Goal: Information Seeking & Learning: Learn about a topic

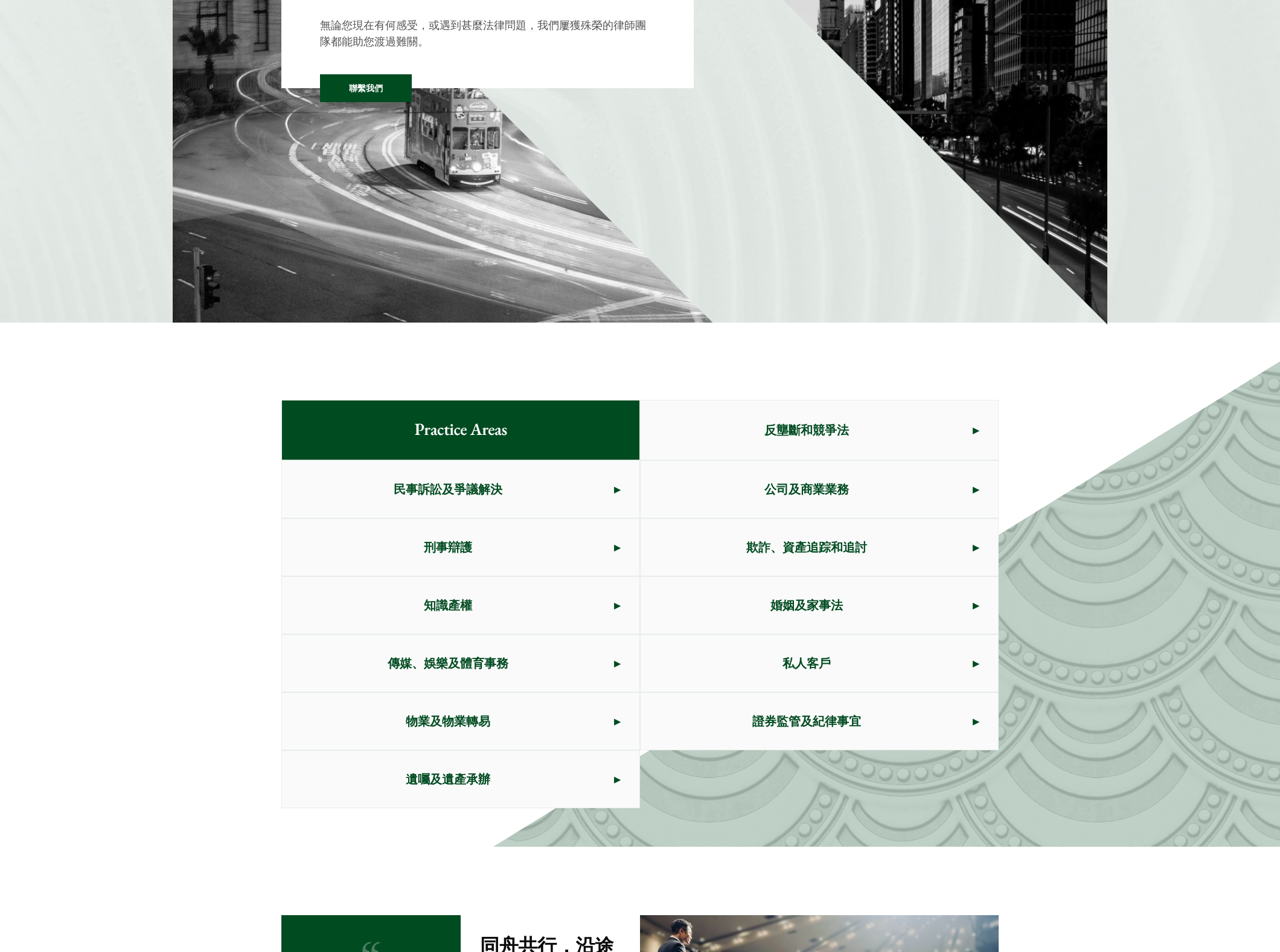
scroll to position [281, 0]
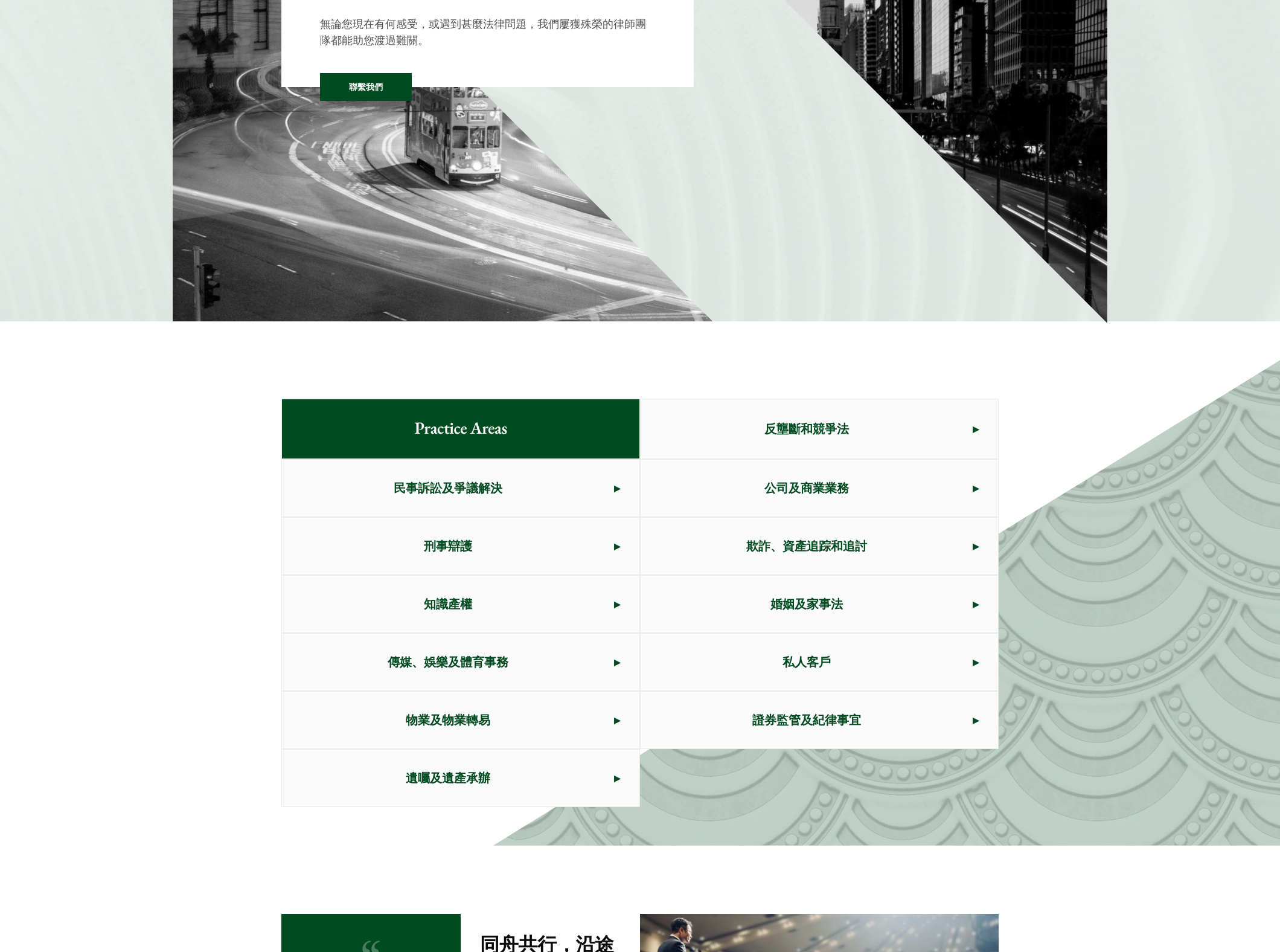
click at [644, 452] on span "反壟斷和競爭法" at bounding box center [807, 428] width 332 height 57
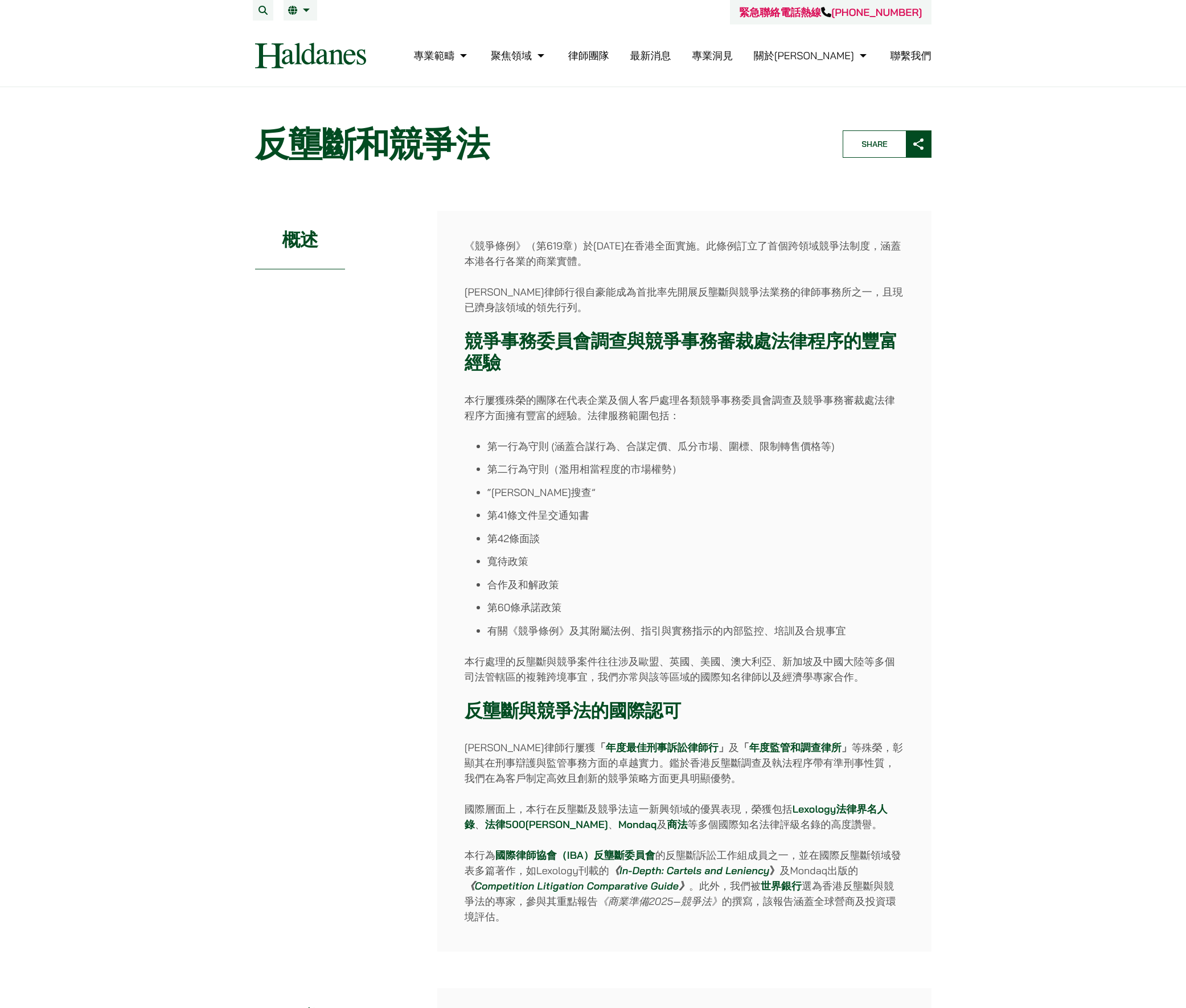
click at [341, 54] on img at bounding box center [311, 55] width 111 height 25
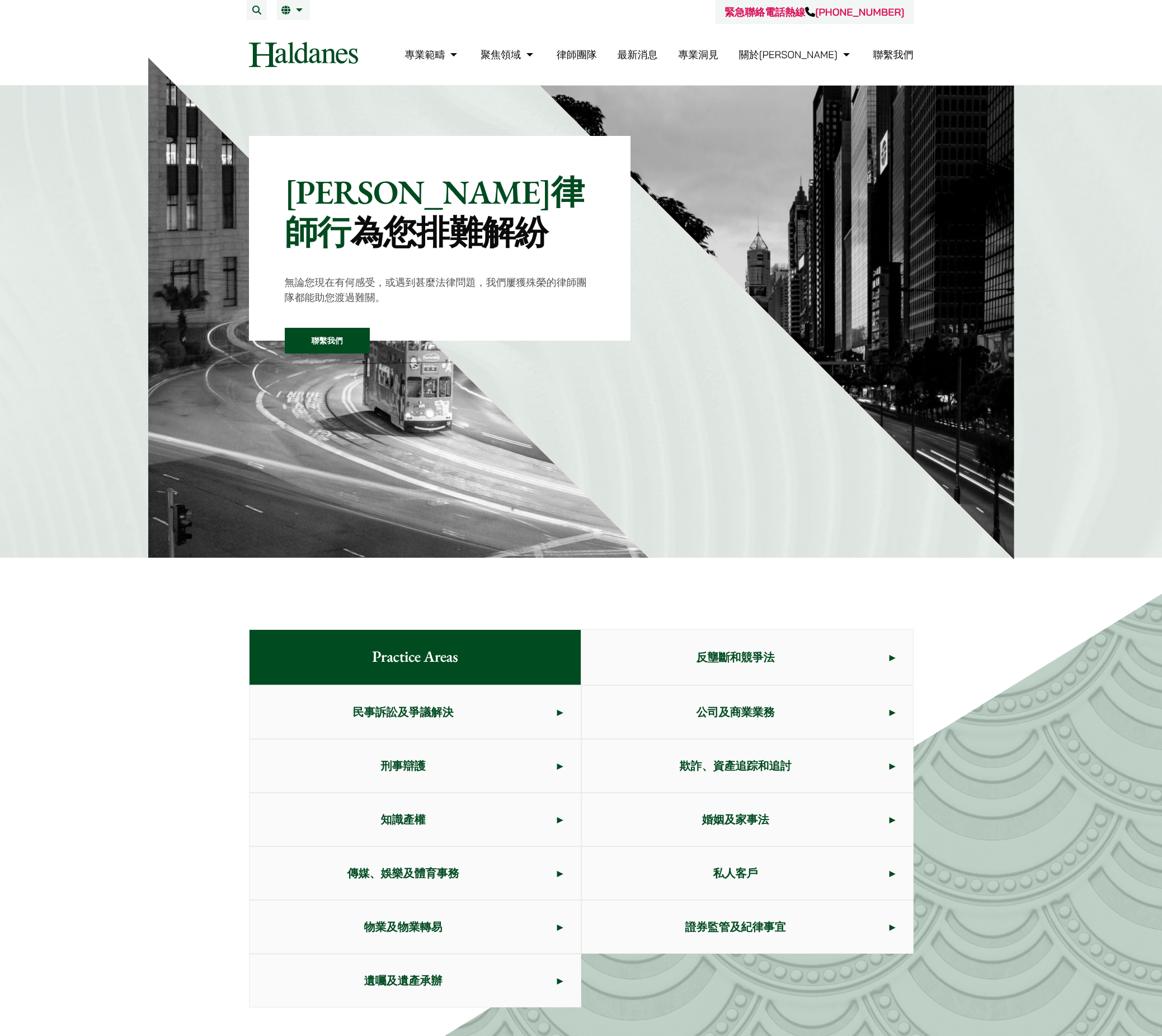
click at [496, 556] on img at bounding box center [398, 308] width 500 height 500
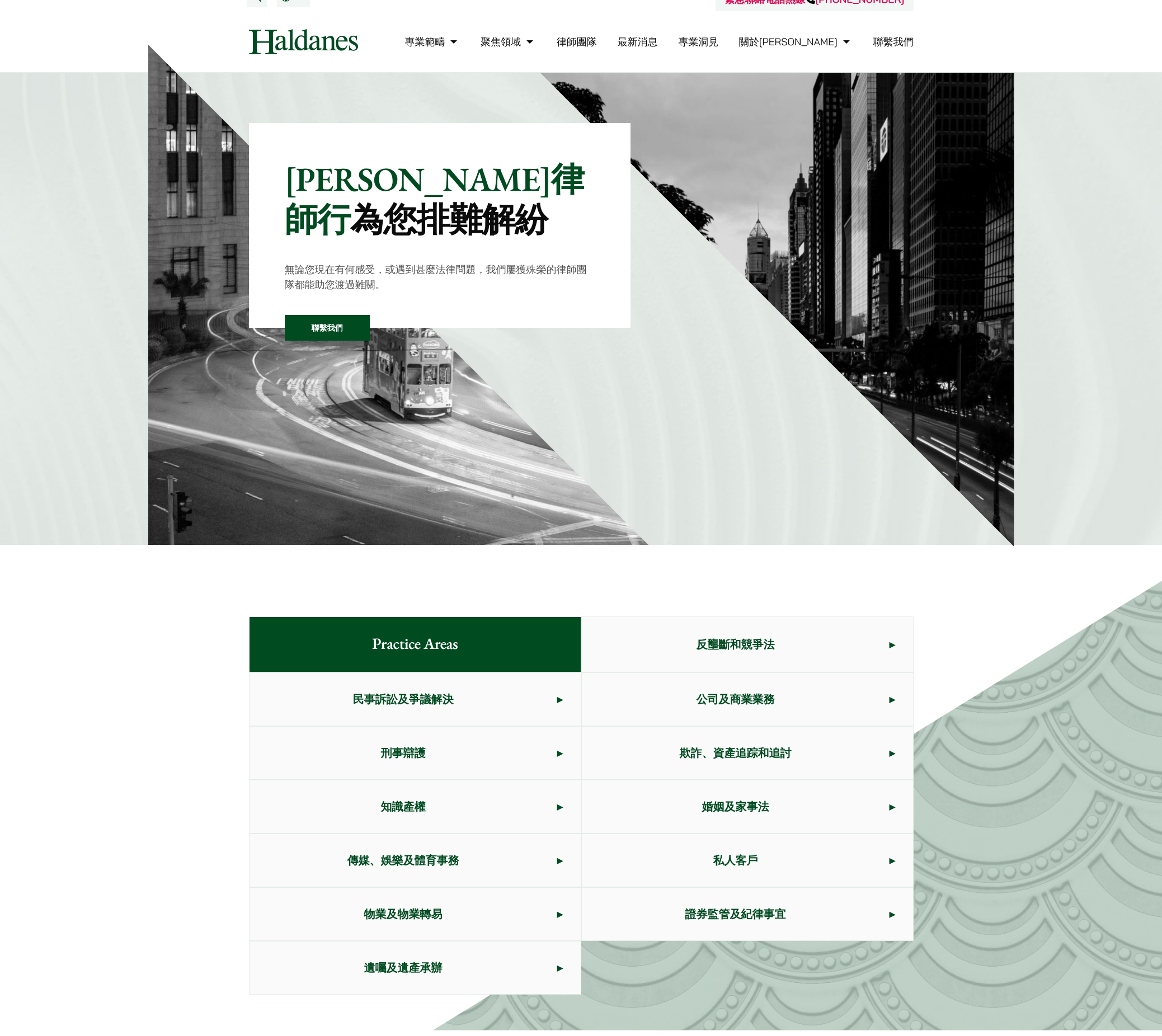
scroll to position [90, 0]
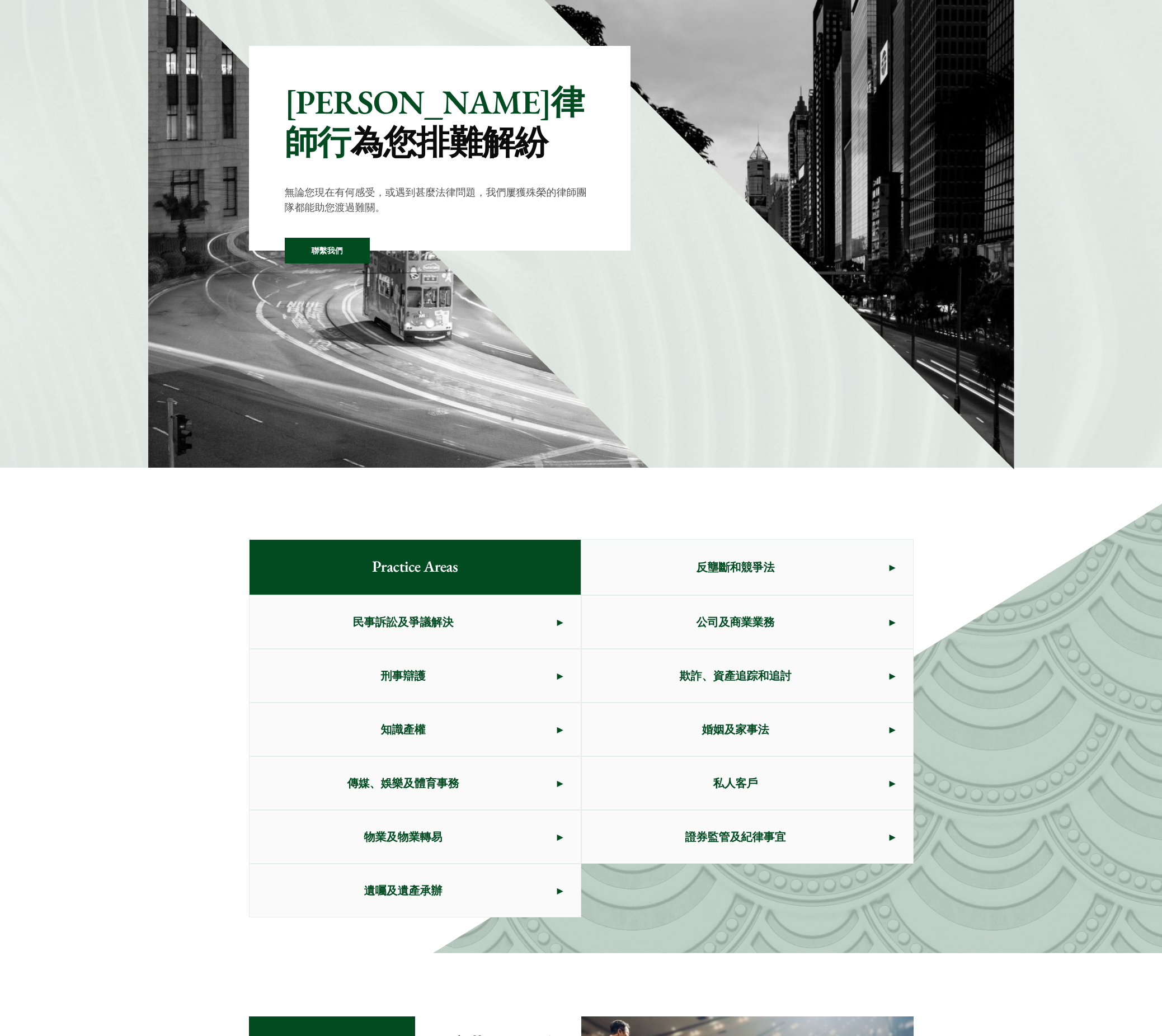
click at [650, 558] on span "反壟斷和競爭法" at bounding box center [735, 567] width 308 height 53
click at [451, 614] on span "民事訴訟及爭議解決" at bounding box center [404, 621] width 308 height 53
click at [115, 634] on div "Practice Areas 反壟斷和競爭法 民事訴訟及爭議解決 公司及商業業務 刑事辯護 欺詐、資產追踪和追討 知識產權 婚姻及家事法 傳媒、娛樂及體育事務…" at bounding box center [581, 728] width 1162 height 450
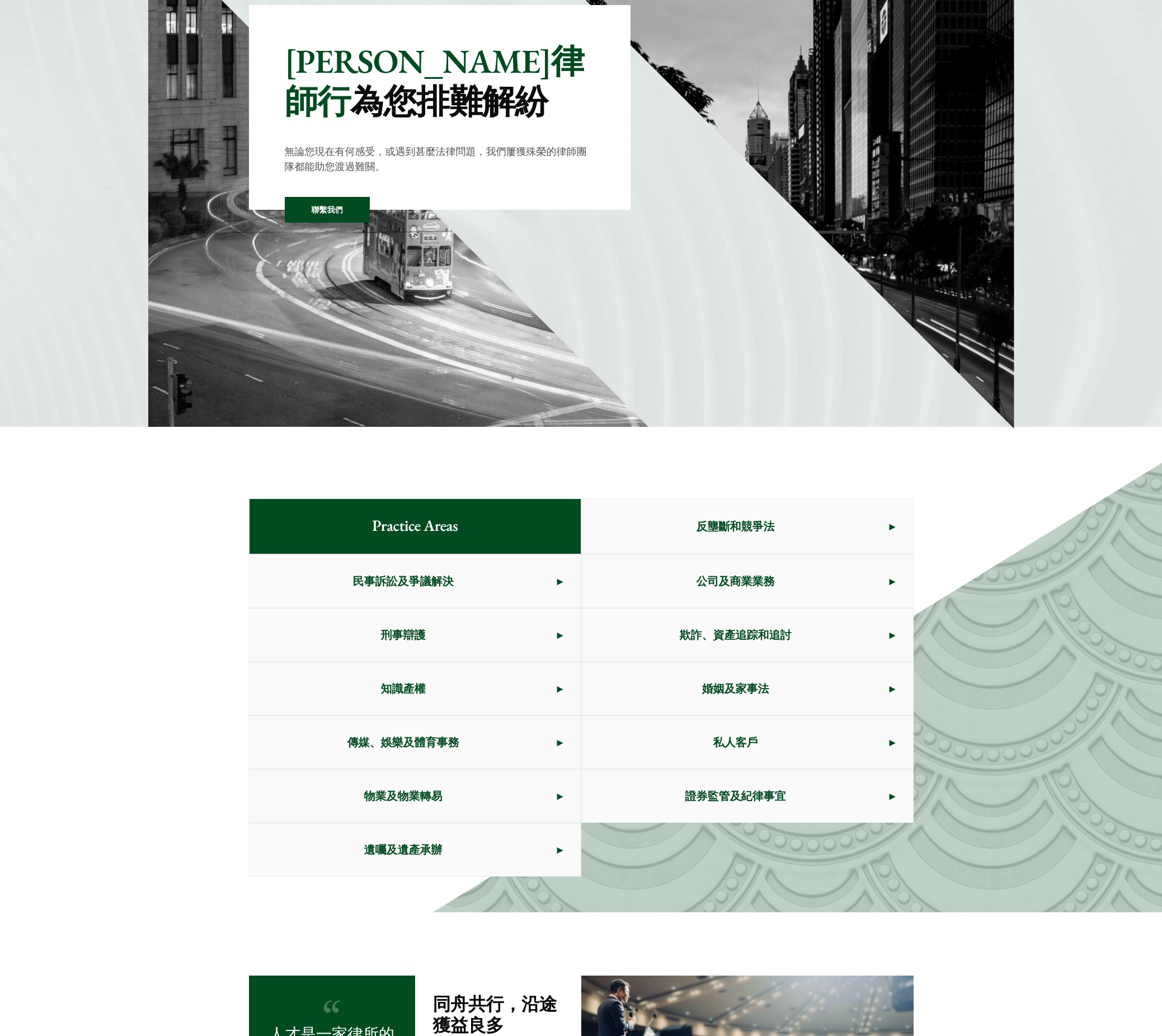
scroll to position [154, 0]
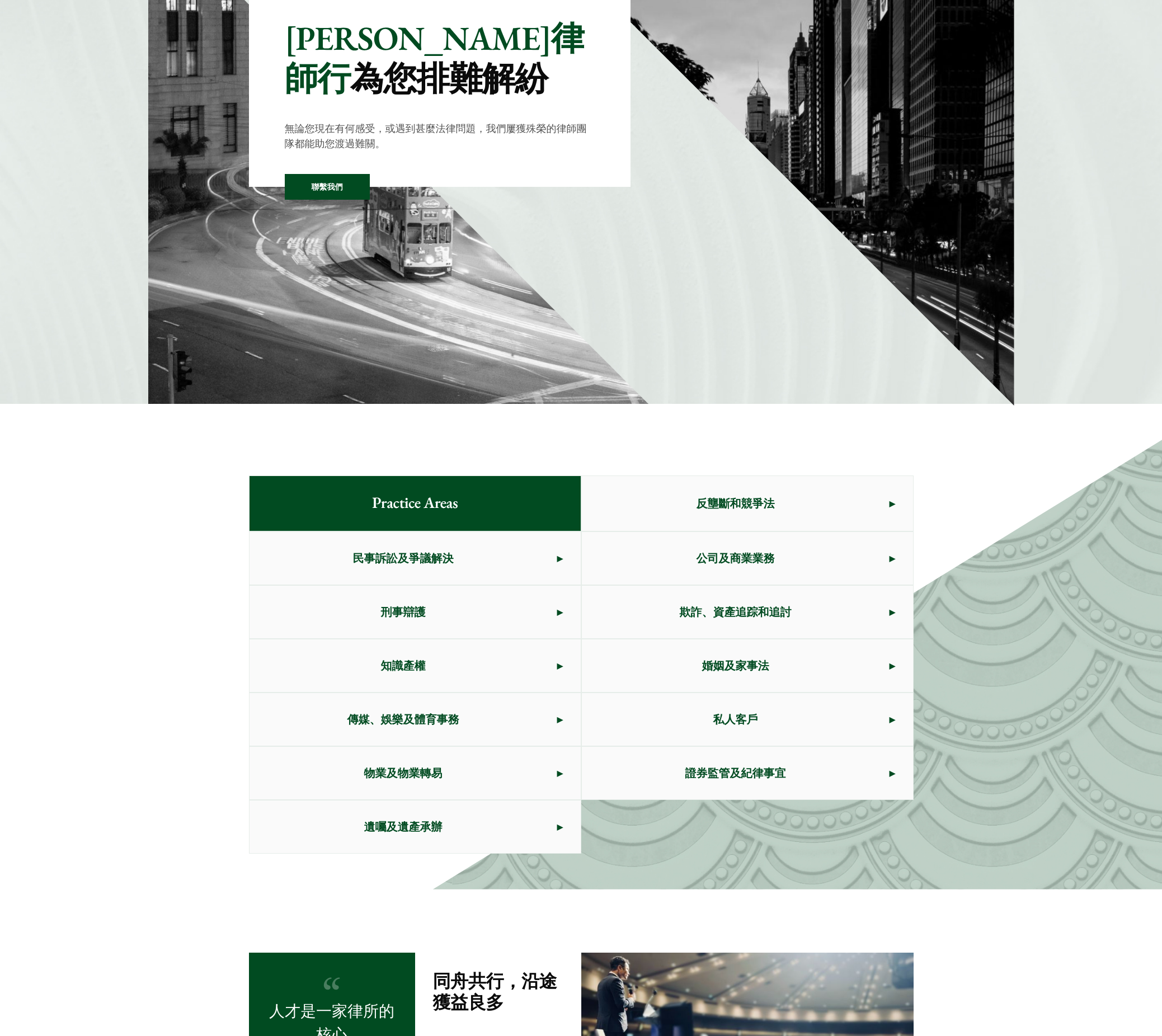
click at [479, 559] on span "民事訴訟及爭議解決" at bounding box center [404, 558] width 308 height 53
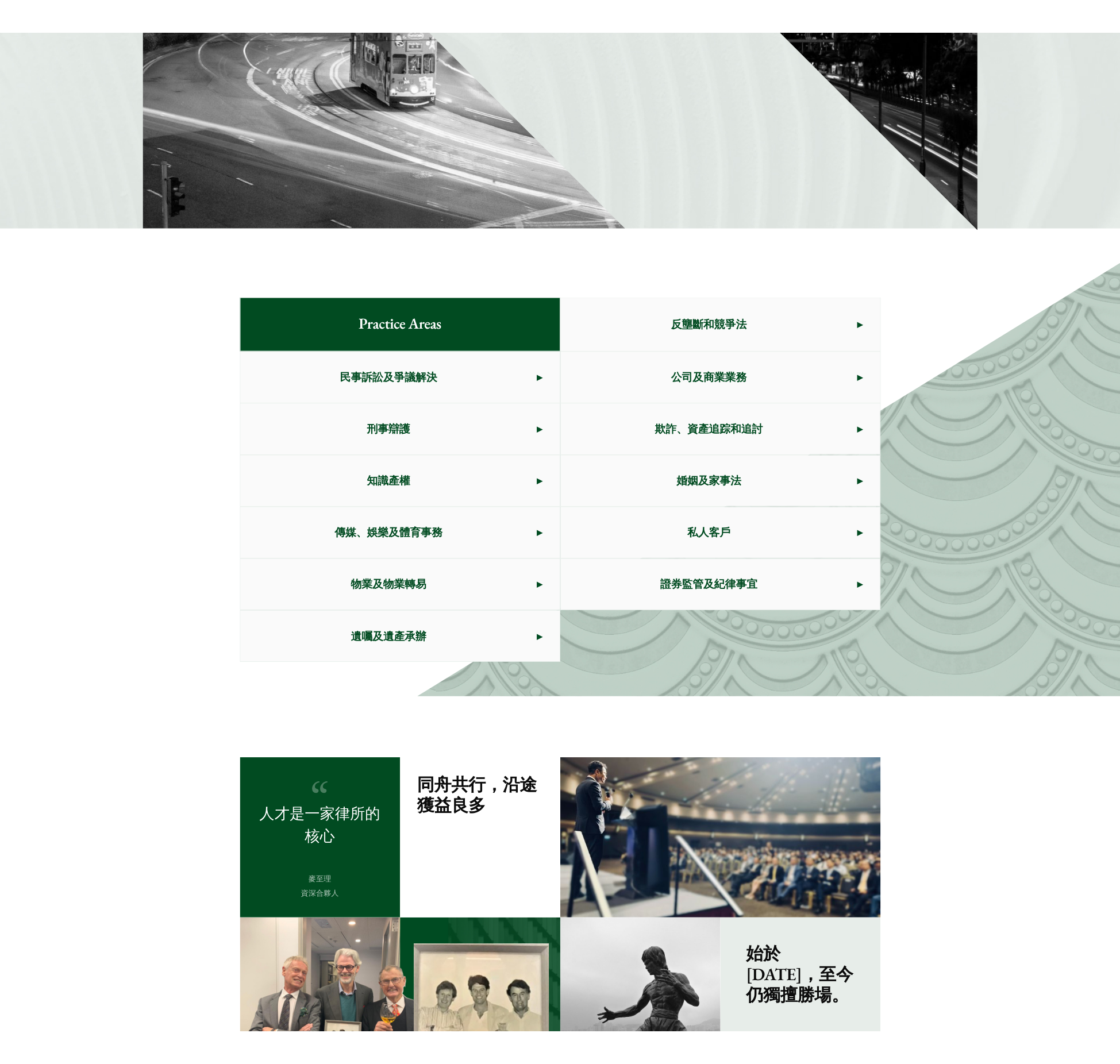
scroll to position [372, 0]
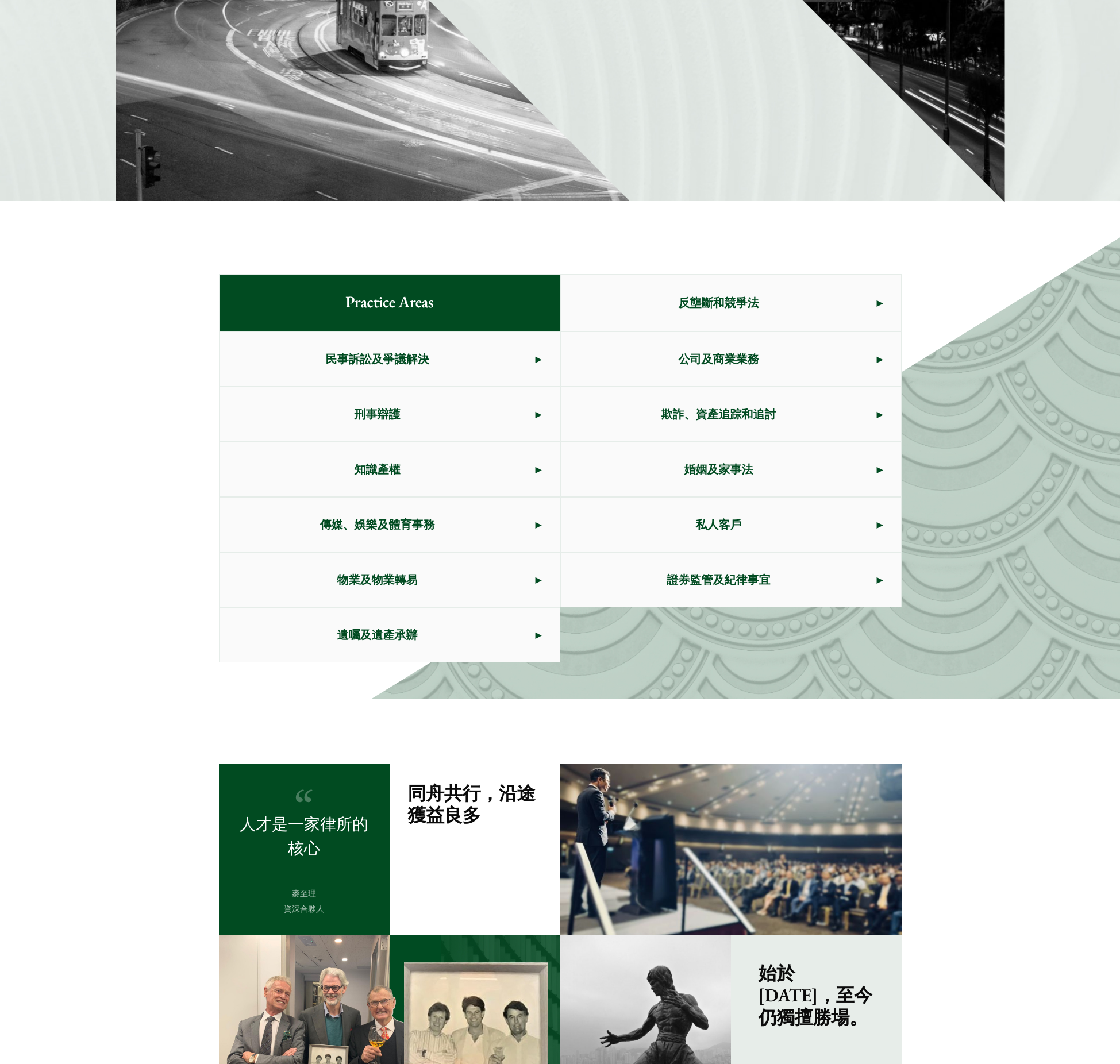
click at [481, 358] on span "民事訴訟及爭議解決" at bounding box center [378, 359] width 316 height 54
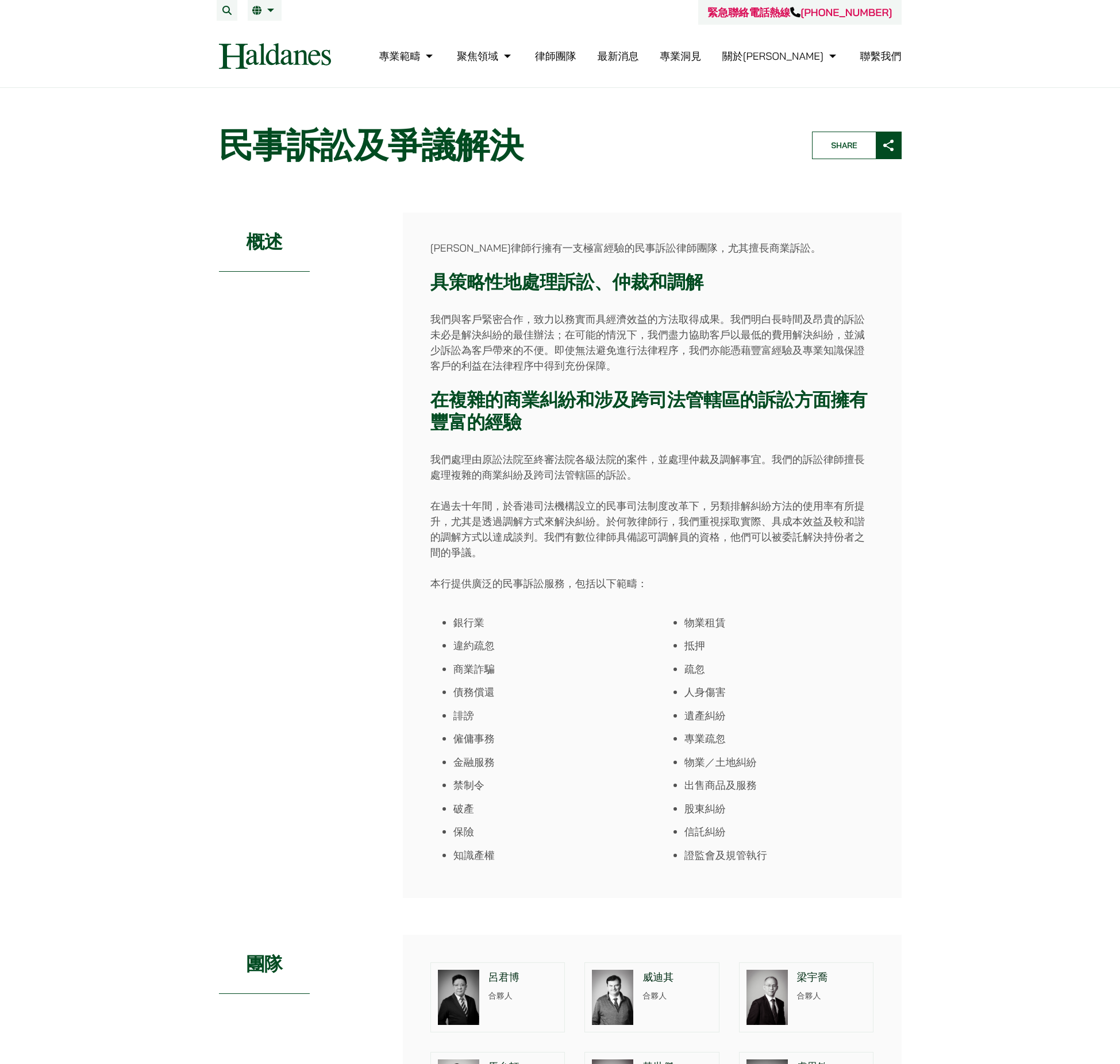
click at [335, 700] on div "概述" at bounding box center [301, 556] width 166 height 685
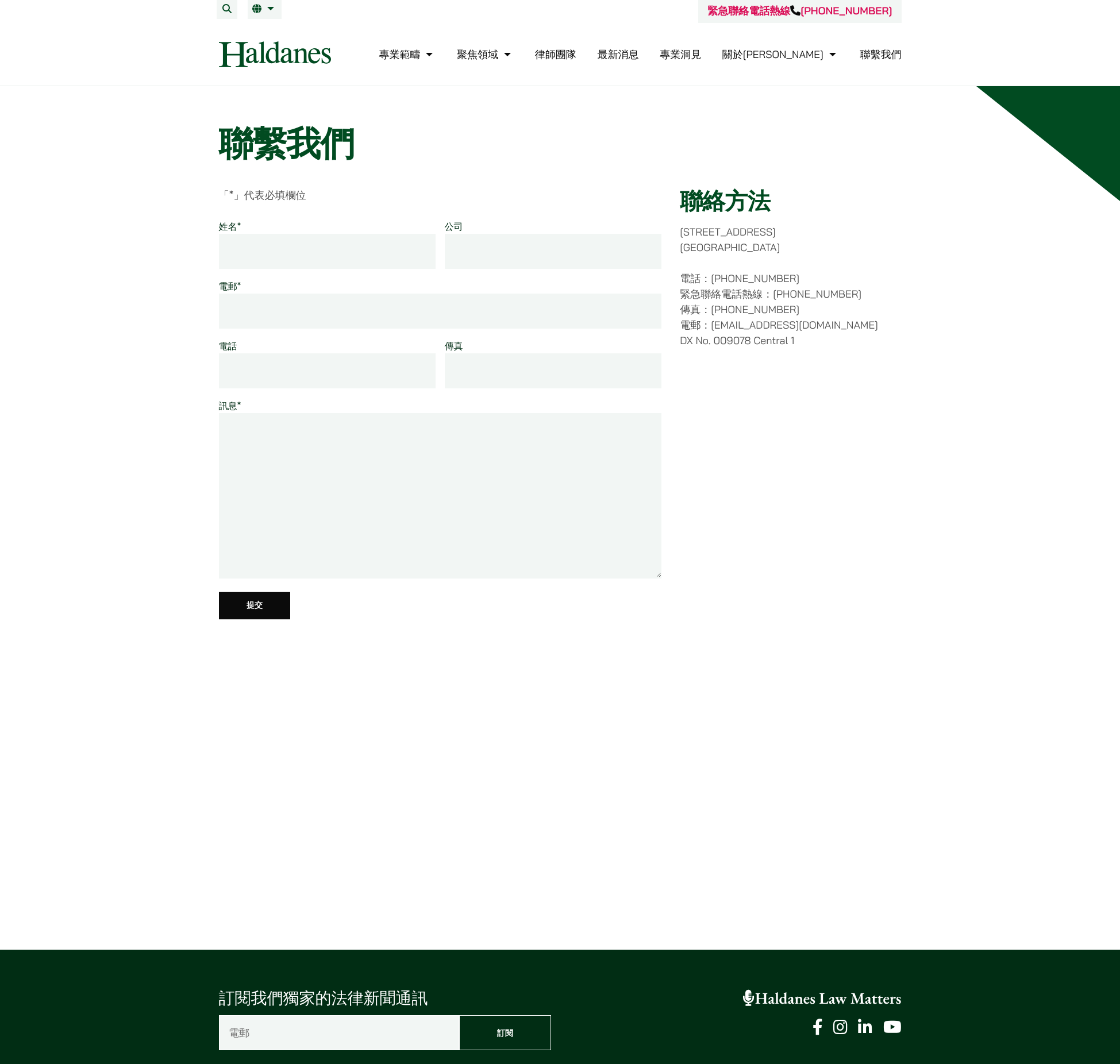
scroll to position [2, 0]
click at [828, 442] on div "聯絡方法 [STREET_ADDRESS] 電話：[PHONE_NUMBER] 緊急聯絡電話熱線：[PHONE_NUMBER] 傳真：[PHONE_NUMBE…" at bounding box center [791, 410] width 222 height 448
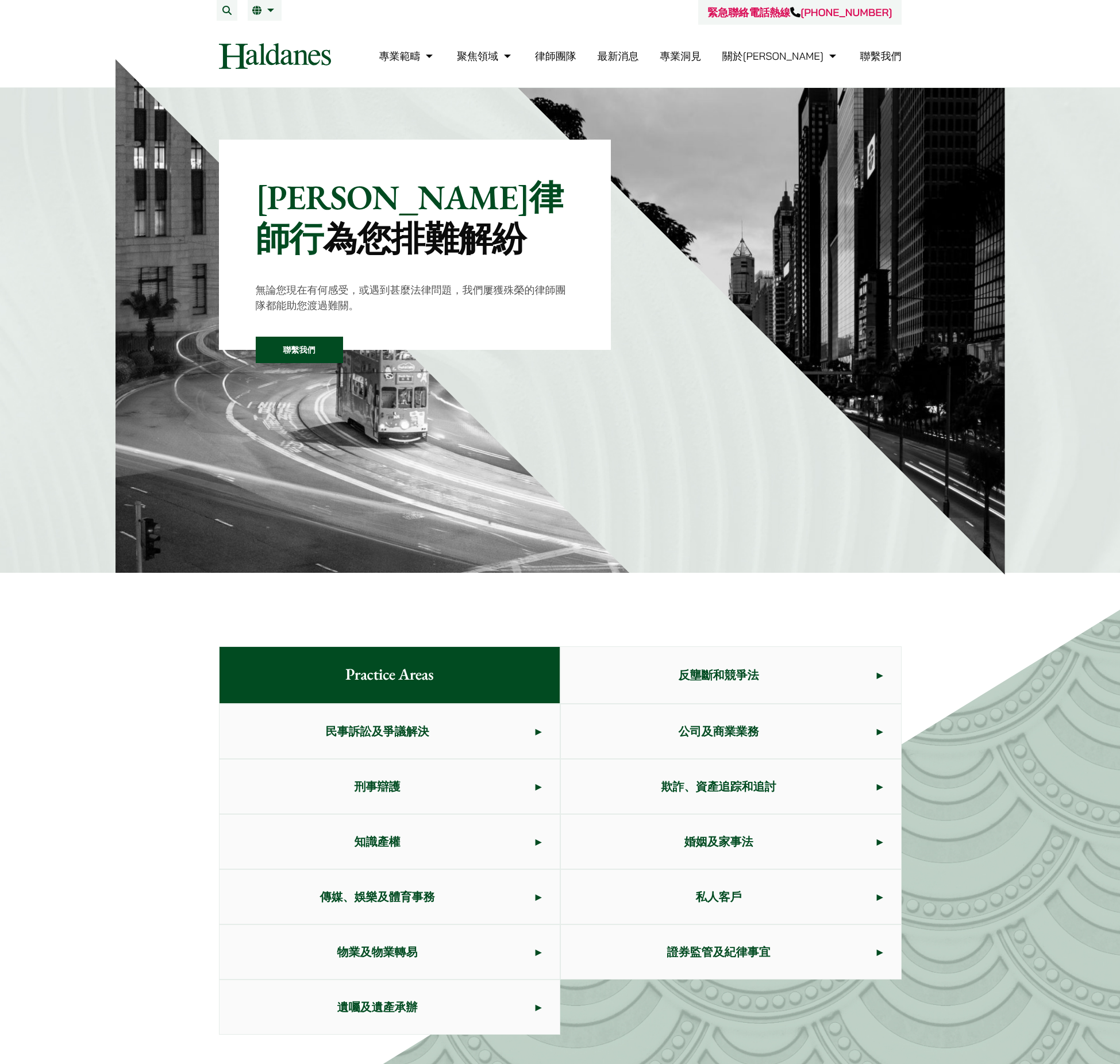
scroll to position [372, 0]
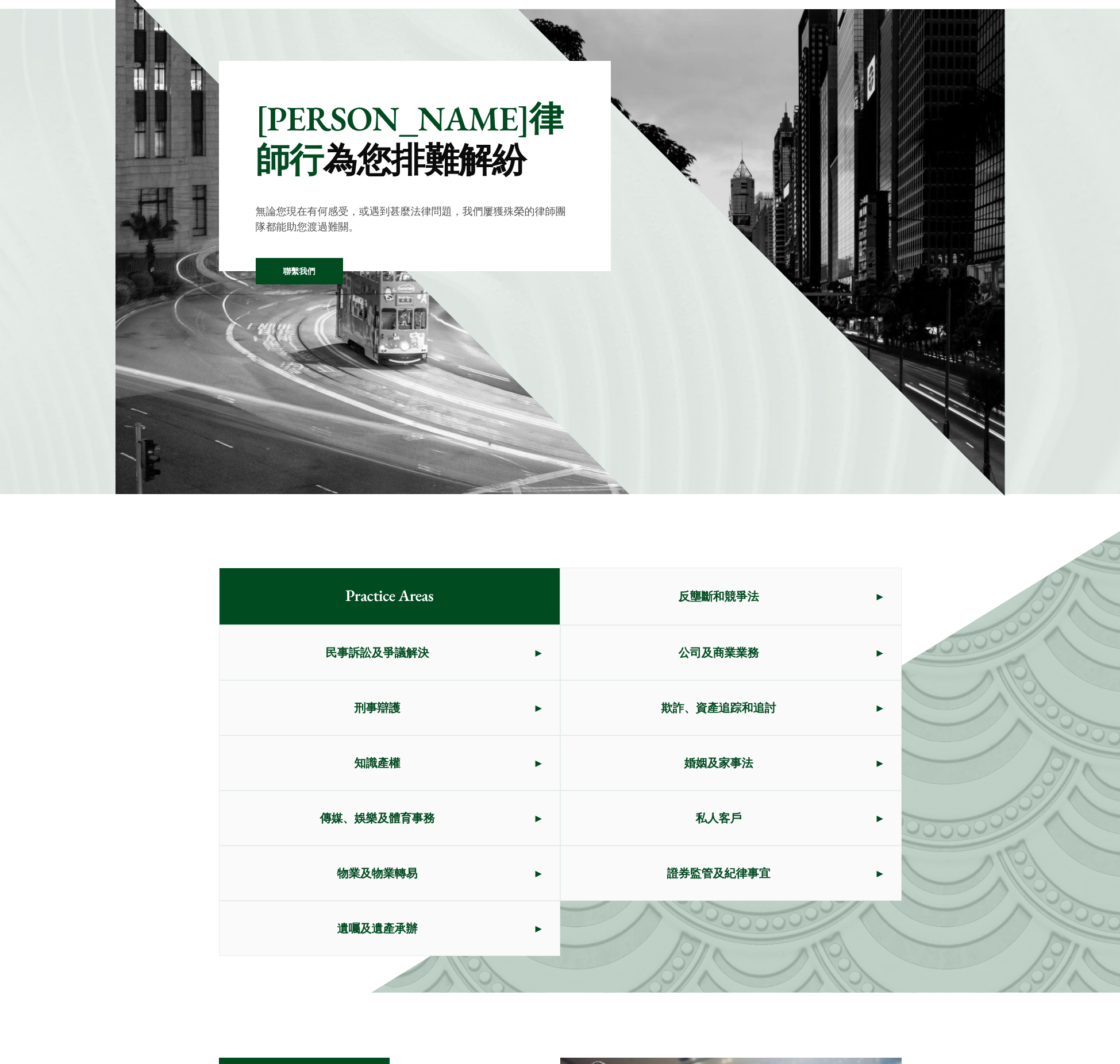
scroll to position [98, 0]
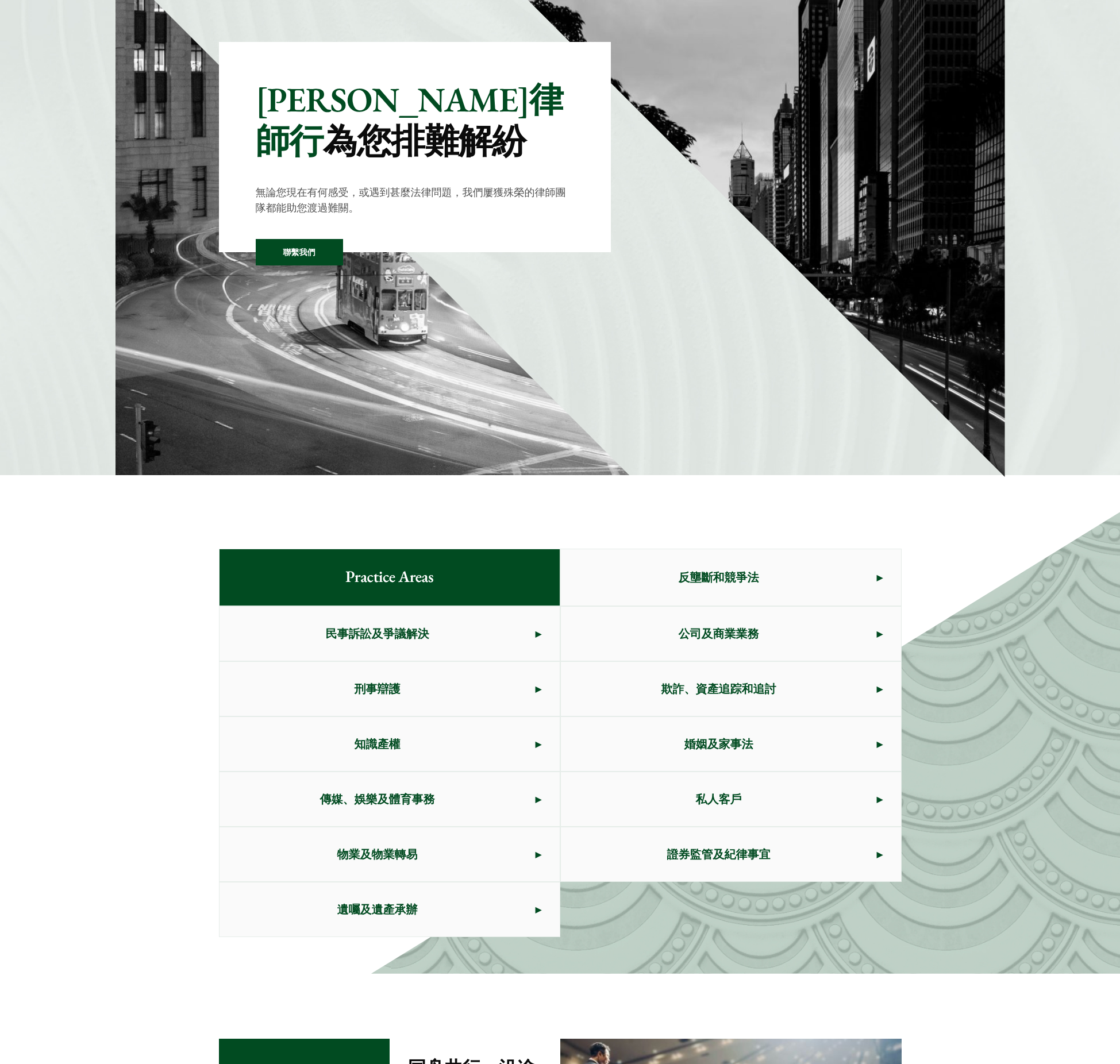
click at [352, 643] on span "民事訴訟及爭議解決" at bounding box center [378, 633] width 316 height 54
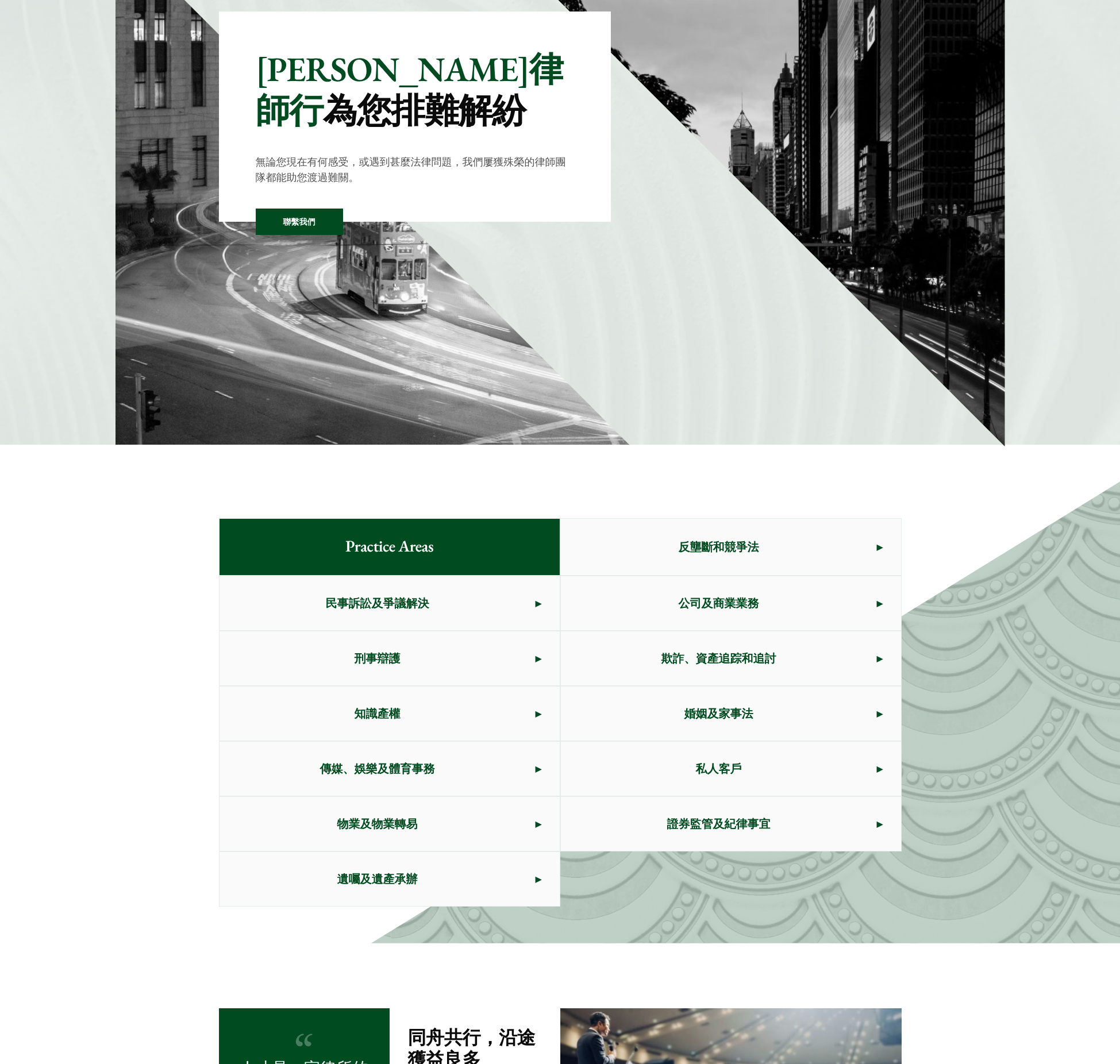
scroll to position [202, 0]
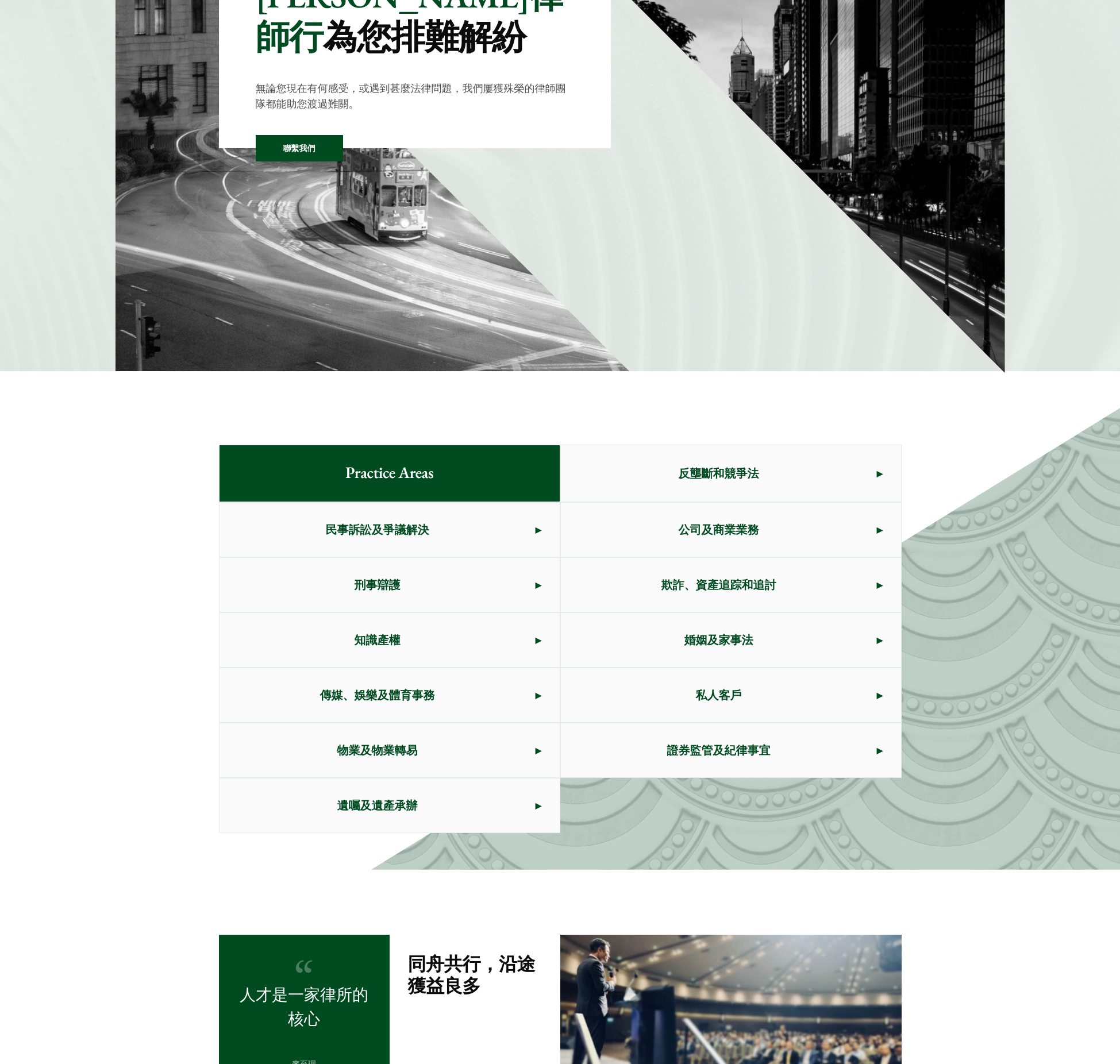
click at [418, 594] on span "刑事辯護" at bounding box center [378, 584] width 316 height 54
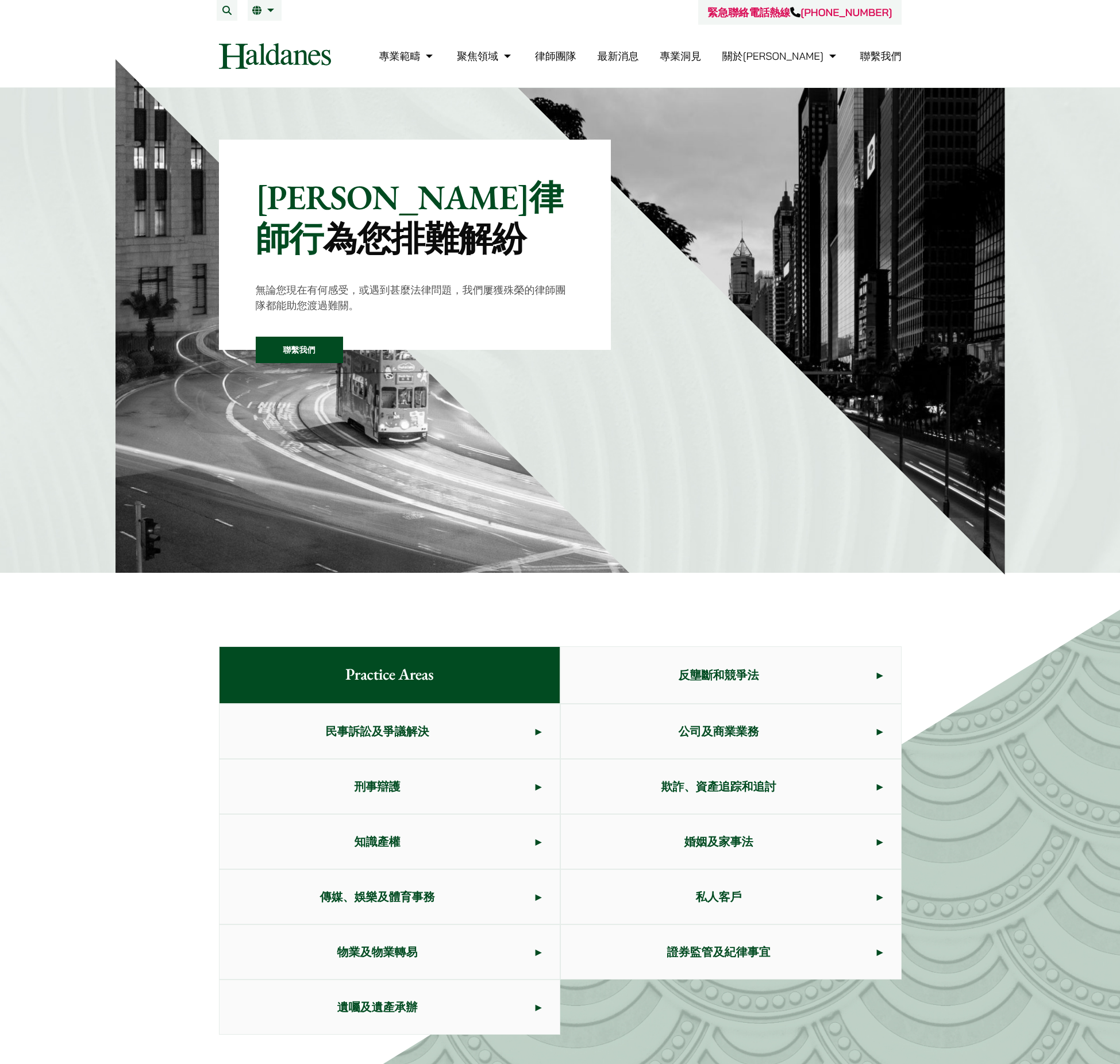
scroll to position [202, 0]
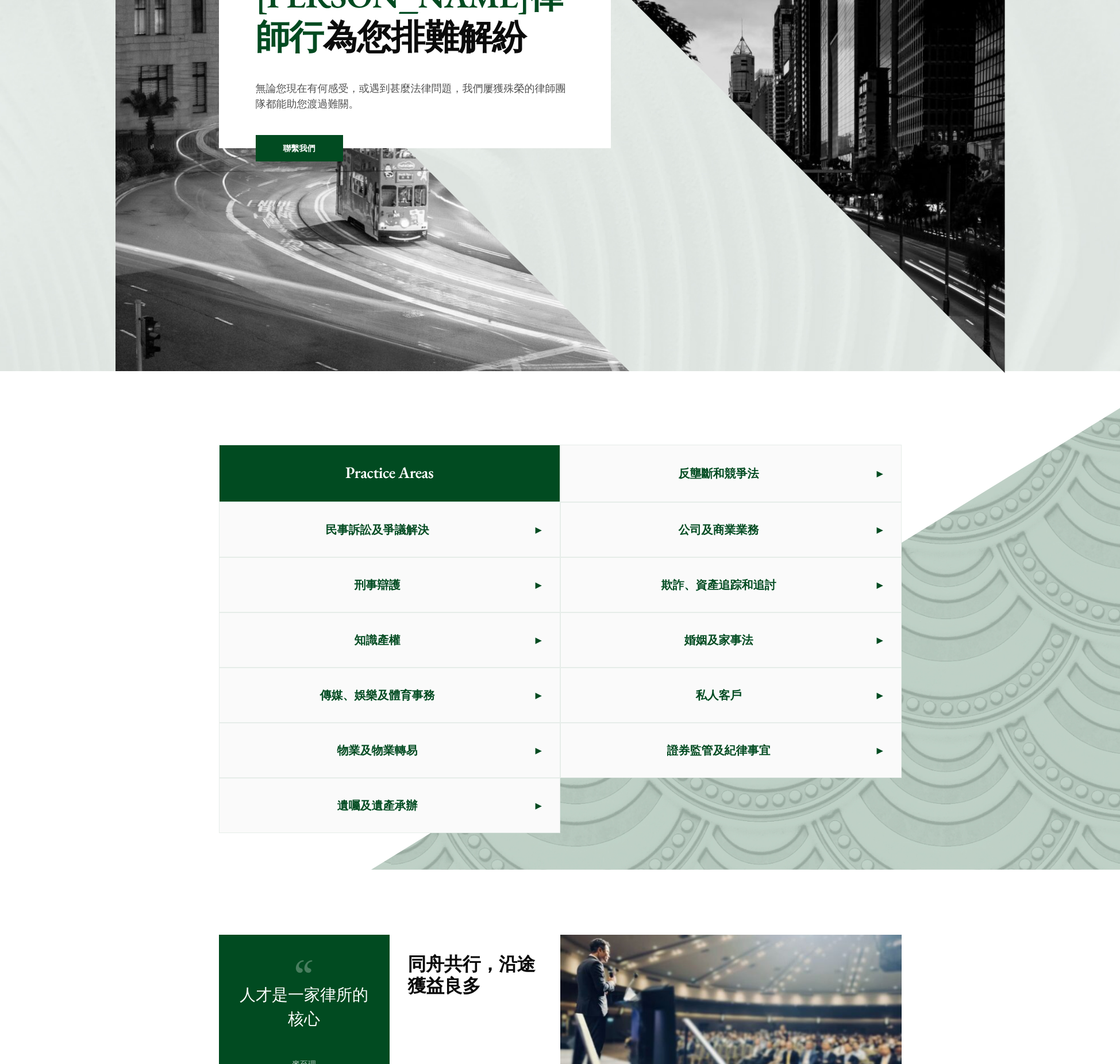
click at [524, 688] on span "傳媒、娛樂及體育事務" at bounding box center [378, 695] width 316 height 54
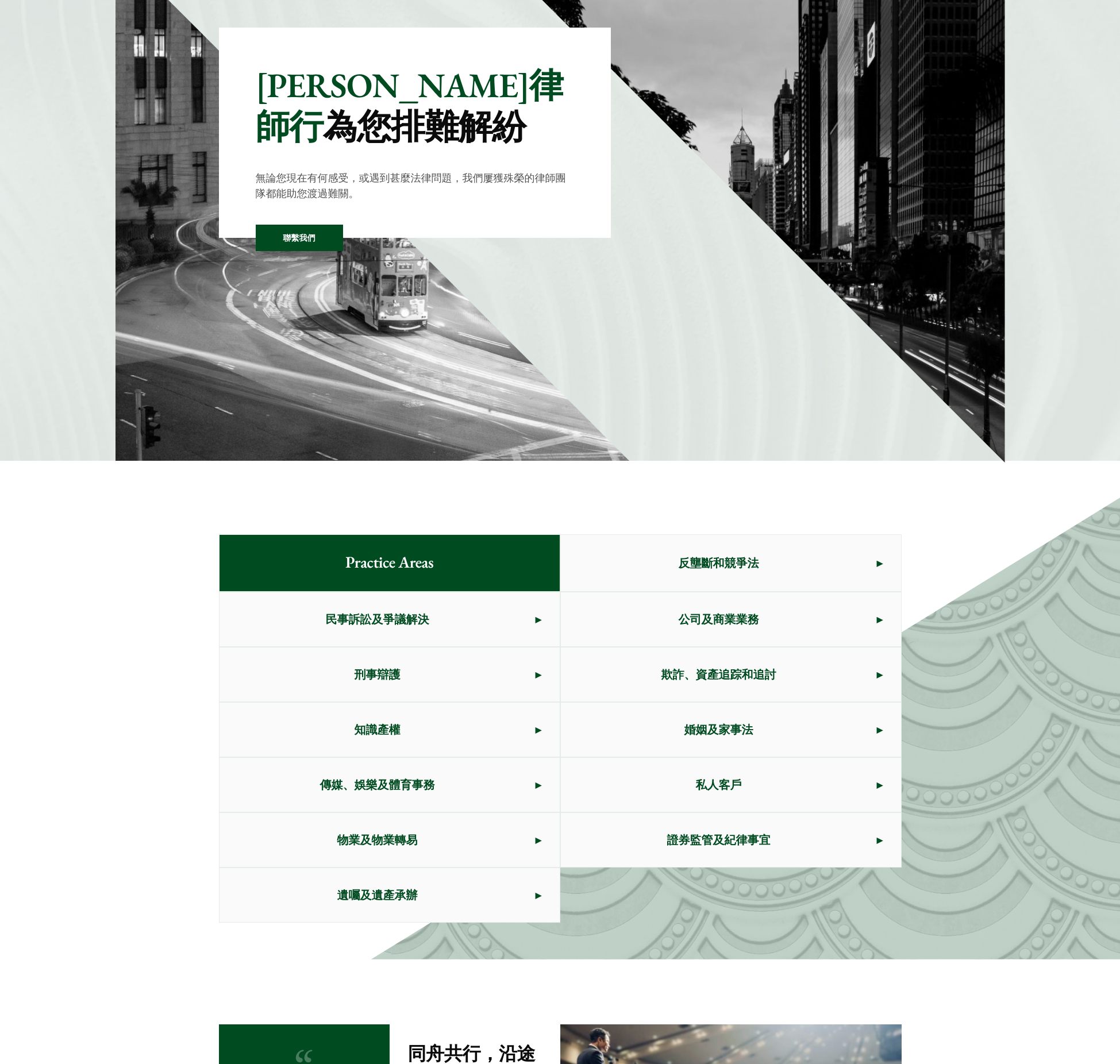
scroll to position [96, 0]
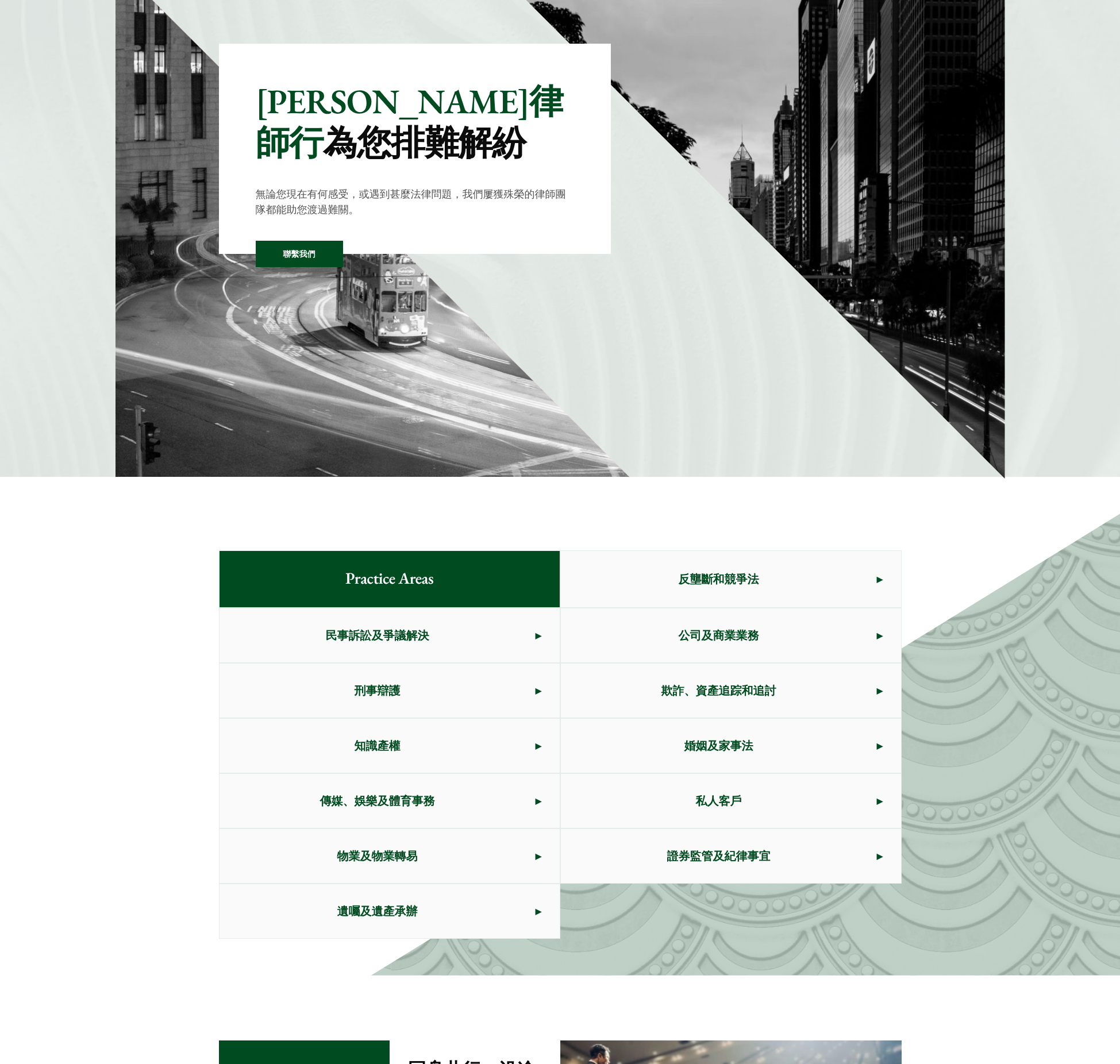
click at [950, 654] on div "Practice Areas 反壟斷和競爭法 民事訴訟及爭議解決 公司及商業業務 刑事辯護 欺詐、資產追踪和追討 知識產權 婚姻及家事法 傳媒、娛樂及體育事務…" at bounding box center [560, 745] width 1120 height 462
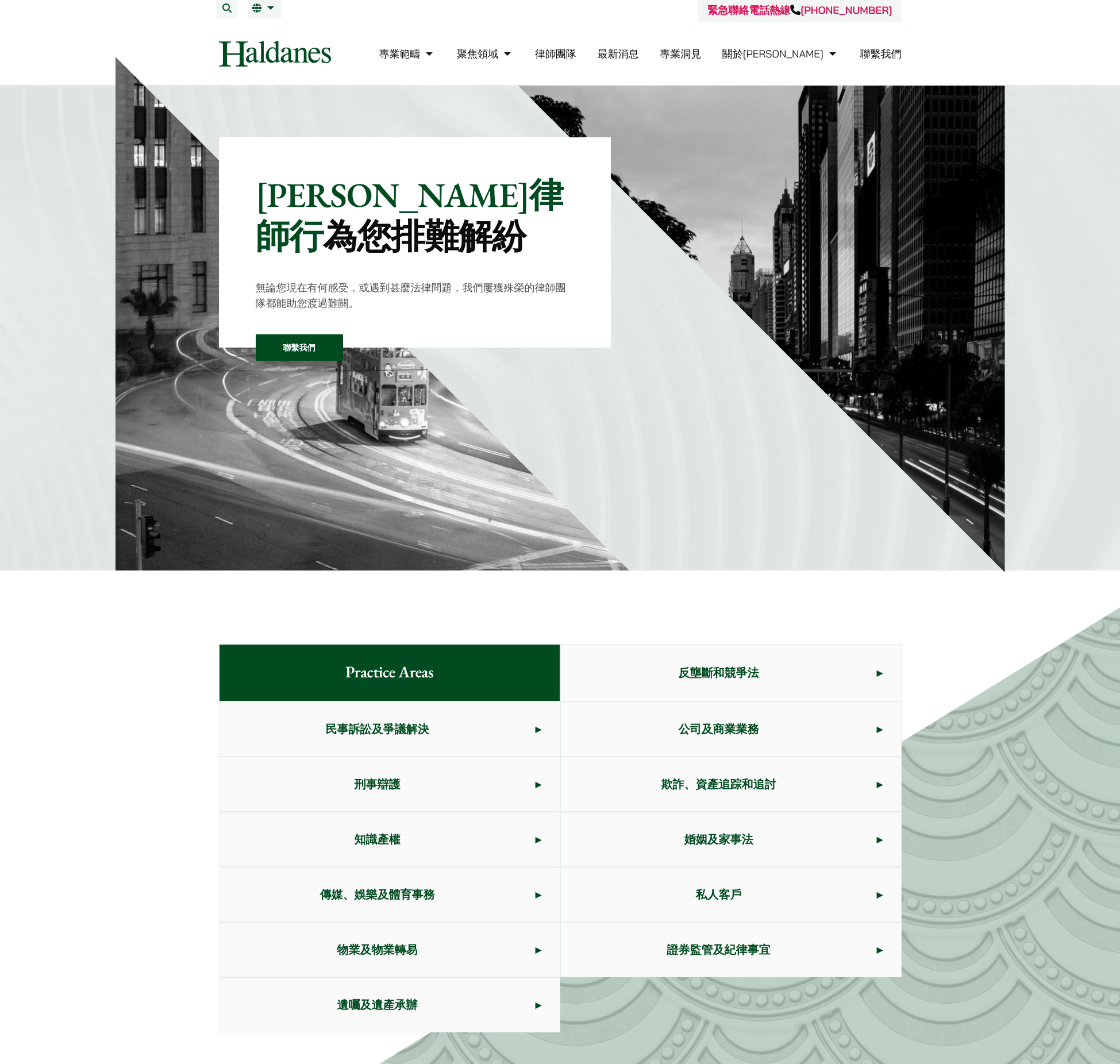
scroll to position [0, 0]
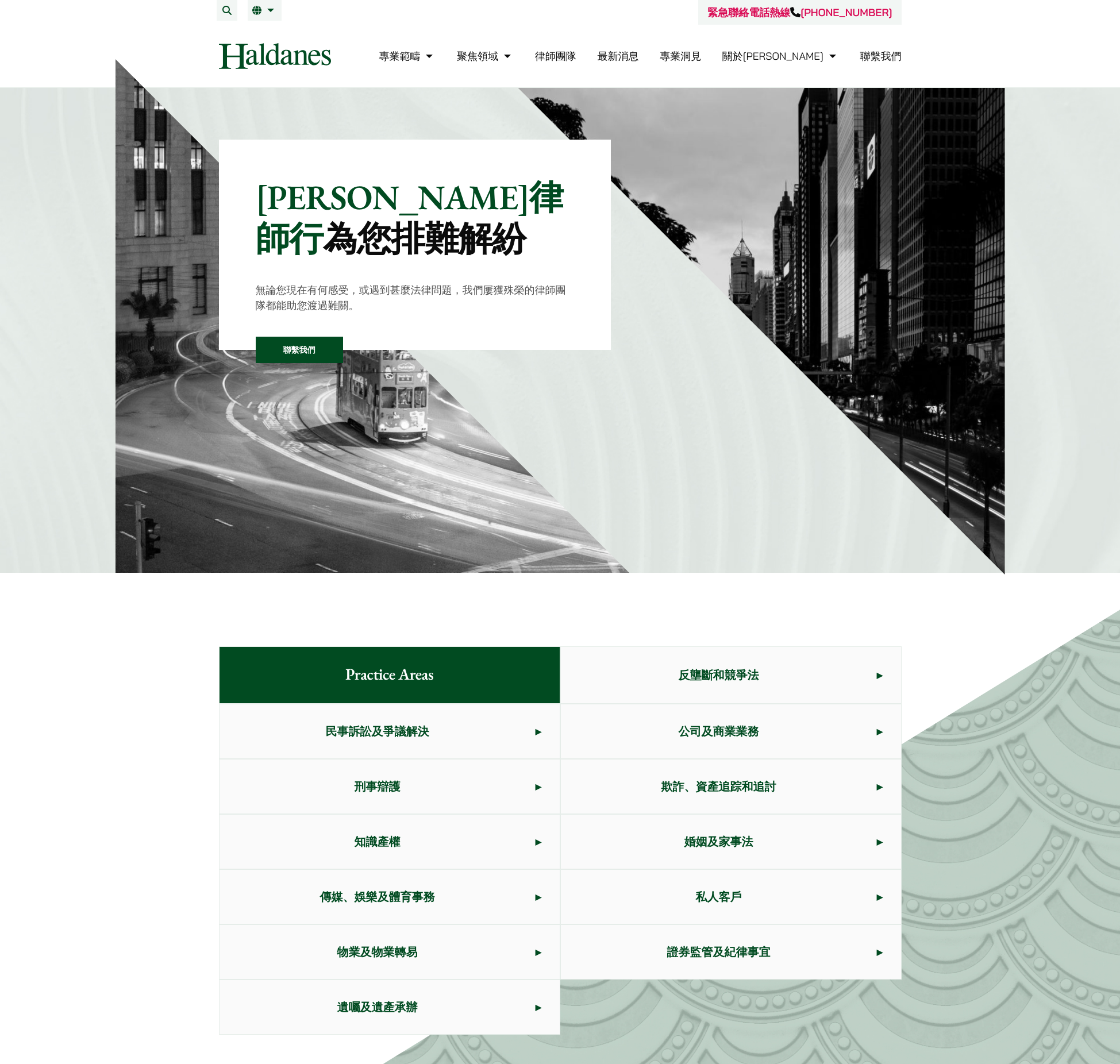
click at [1012, 767] on div "Practice Areas 反壟斷和競爭法 民事訴訟及爭議解決 公司及商業業務 刑事辯護 欺詐、資產追踪和追討 知識產權 婚姻及家事法 傳媒、娛樂及體育事務…" at bounding box center [560, 841] width 1120 height 462
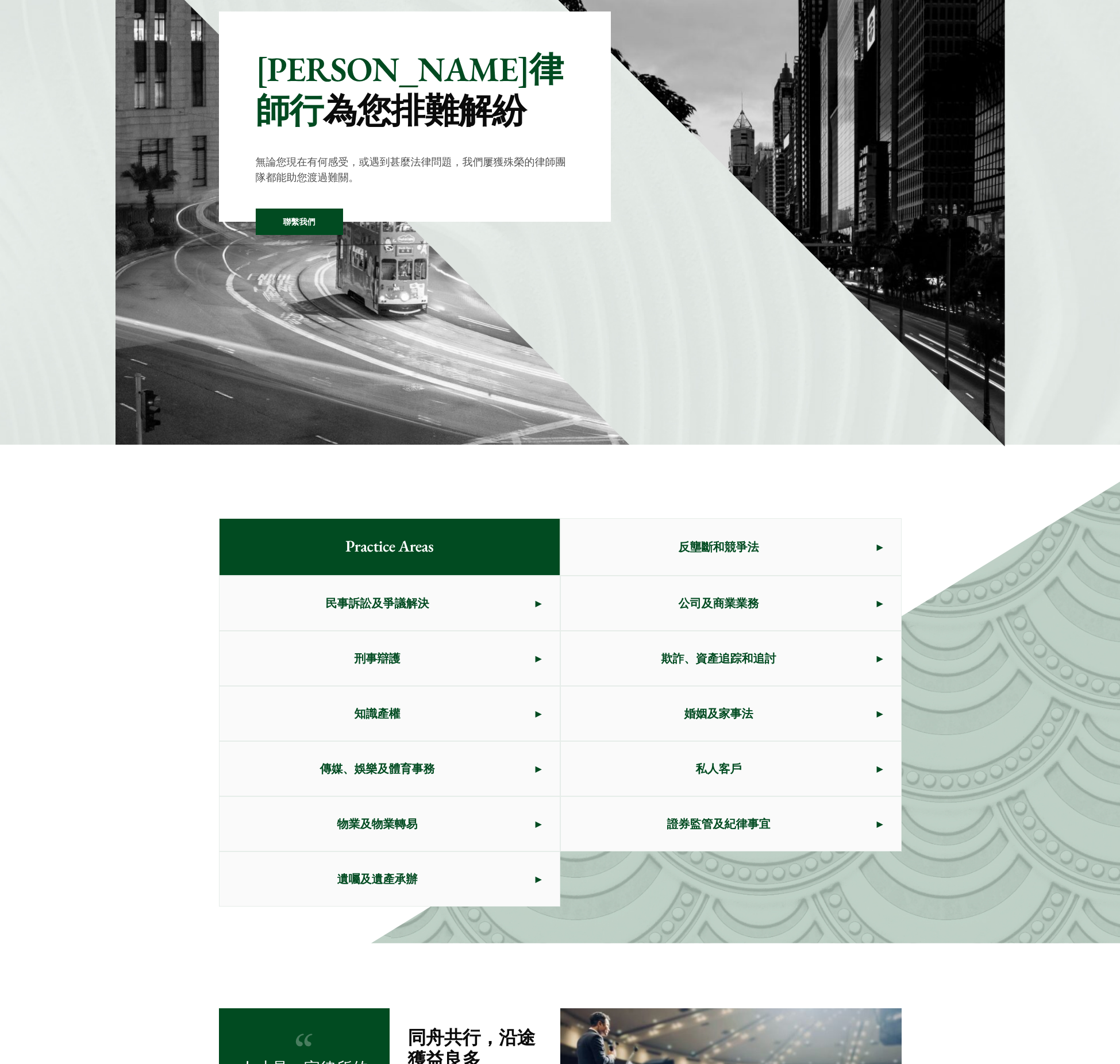
scroll to position [129, 0]
click at [927, 550] on div "Practice Areas 反壟斷和競爭法 民事訴訟及爭議解決 公司及商業業務 刑事辯護 欺詐、資產追踪和追討 知識產權 婚姻及家事法 傳媒、娛樂及體育事務…" at bounding box center [560, 712] width 1120 height 462
click at [659, 559] on span "反壟斷和競爭法" at bounding box center [719, 546] width 316 height 54
click at [447, 667] on span "刑事辯護" at bounding box center [378, 657] width 316 height 54
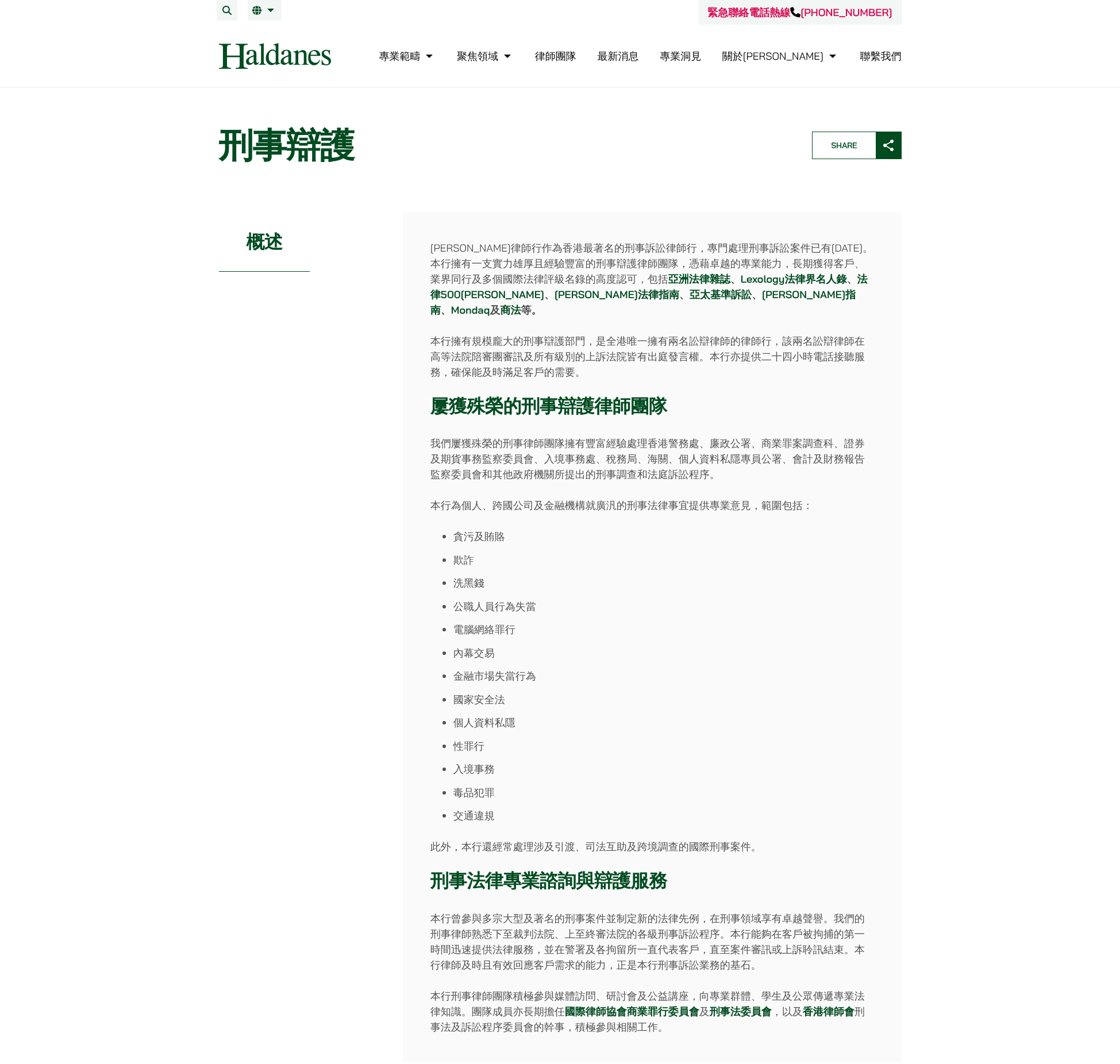
click at [458, 668] on li "金融市場失當行為" at bounding box center [664, 676] width 420 height 15
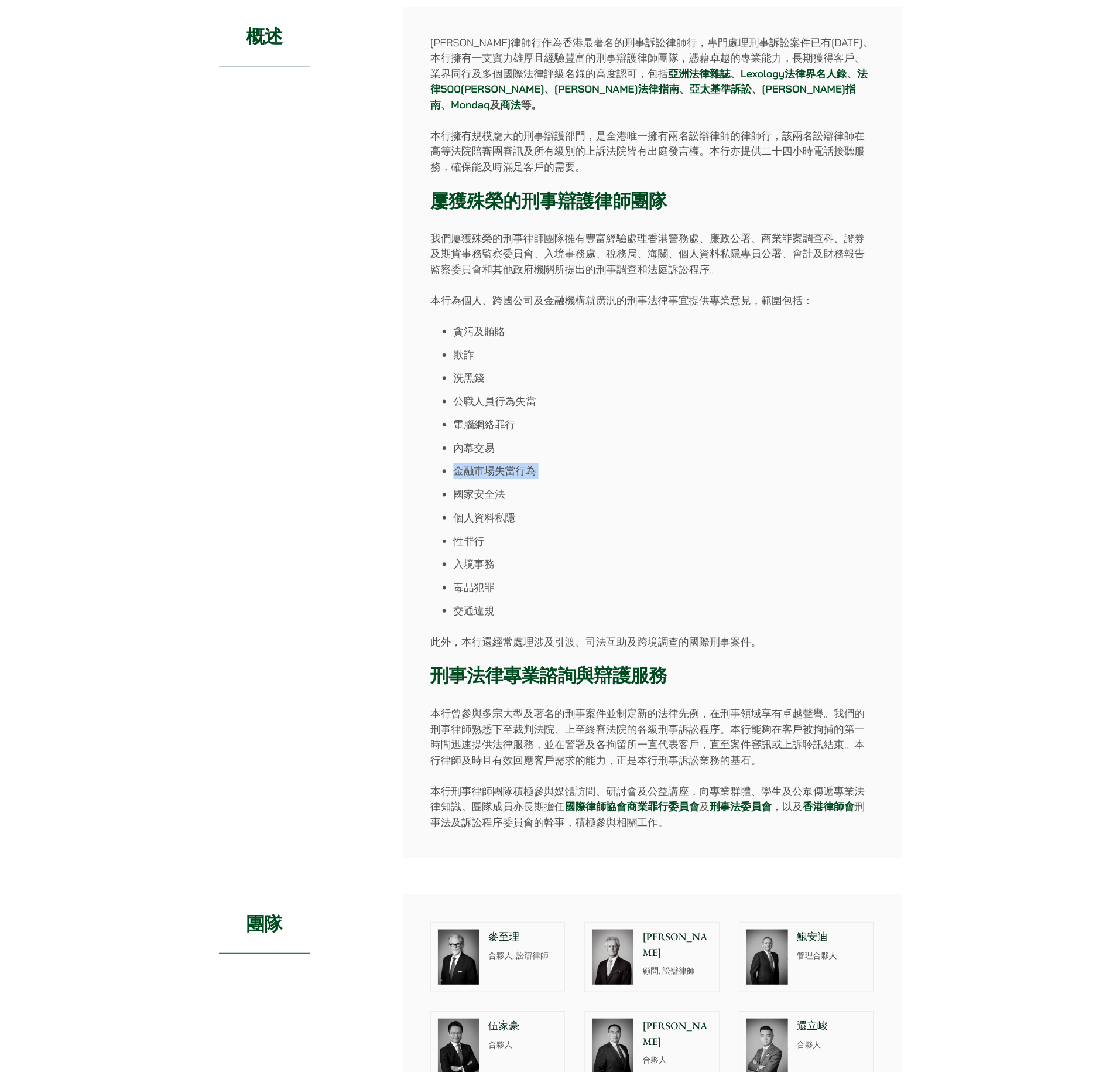
scroll to position [215, 0]
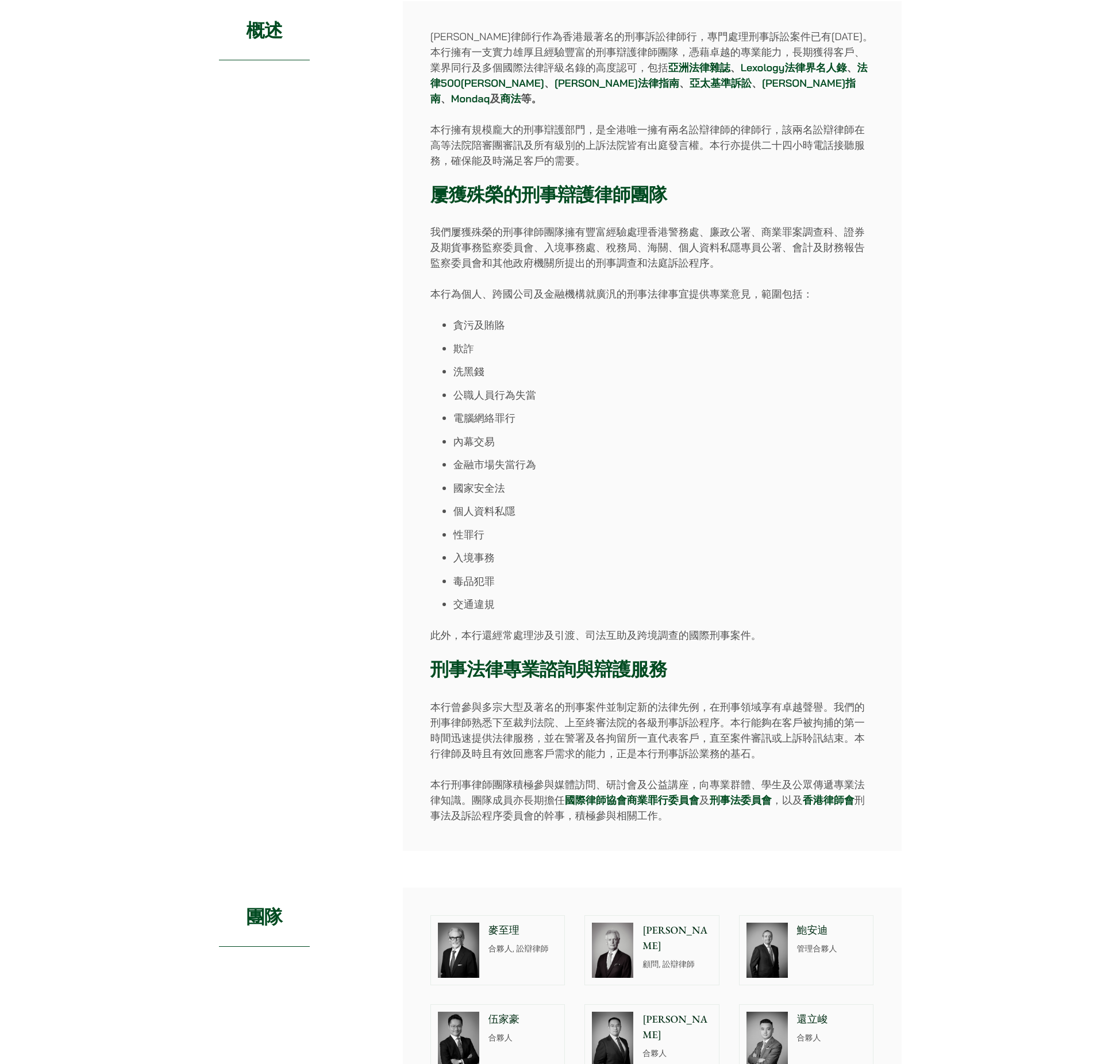
click at [982, 715] on div "Home » Practice Areas » 刑事辯護 刑事辯護 Share 概述 何敦律師行作為香港最著名的刑事訴訟律師行，專門處理刑事訴訟案件已有50年…" at bounding box center [560, 1006] width 1120 height 2259
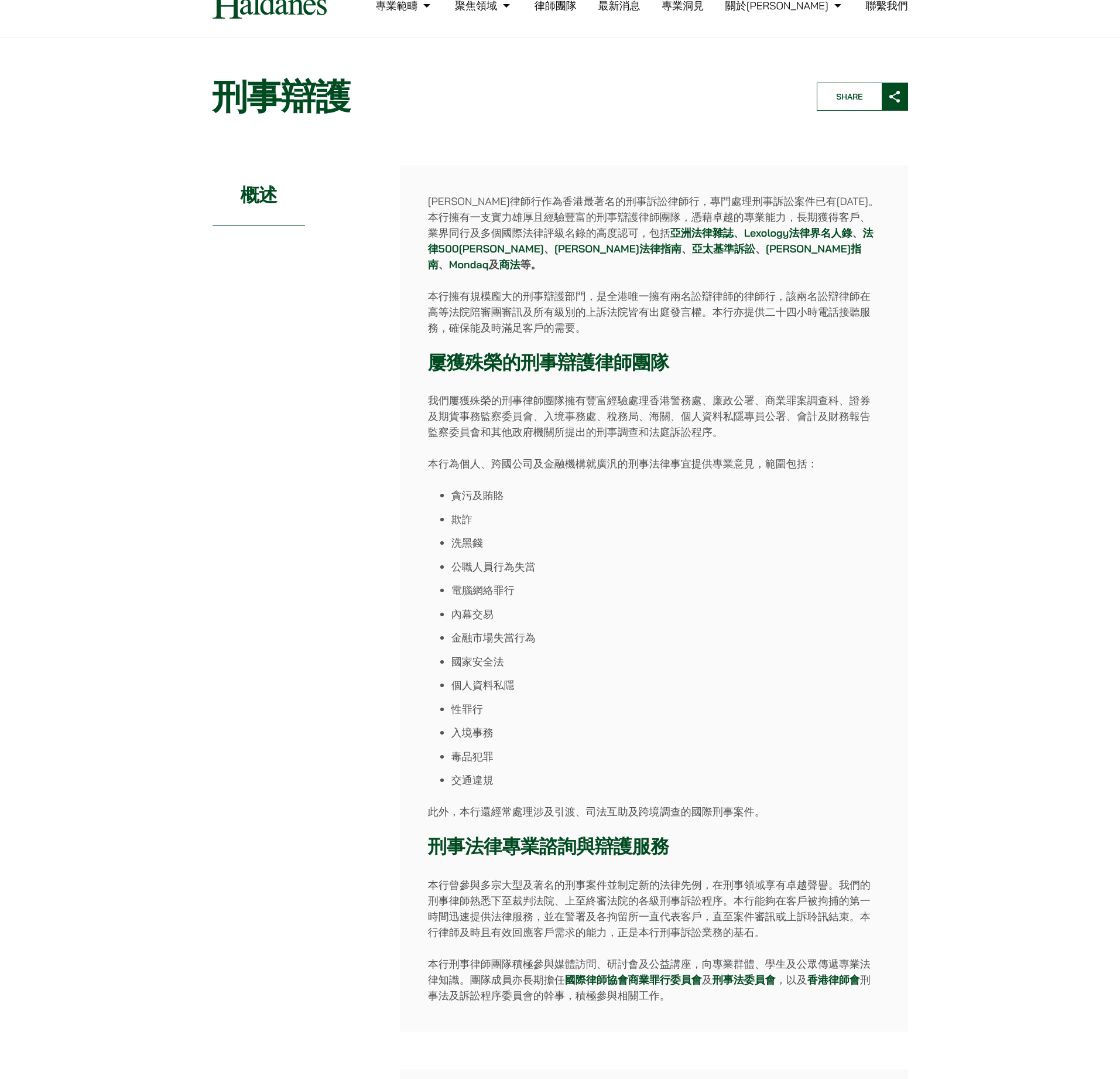
scroll to position [51, 0]
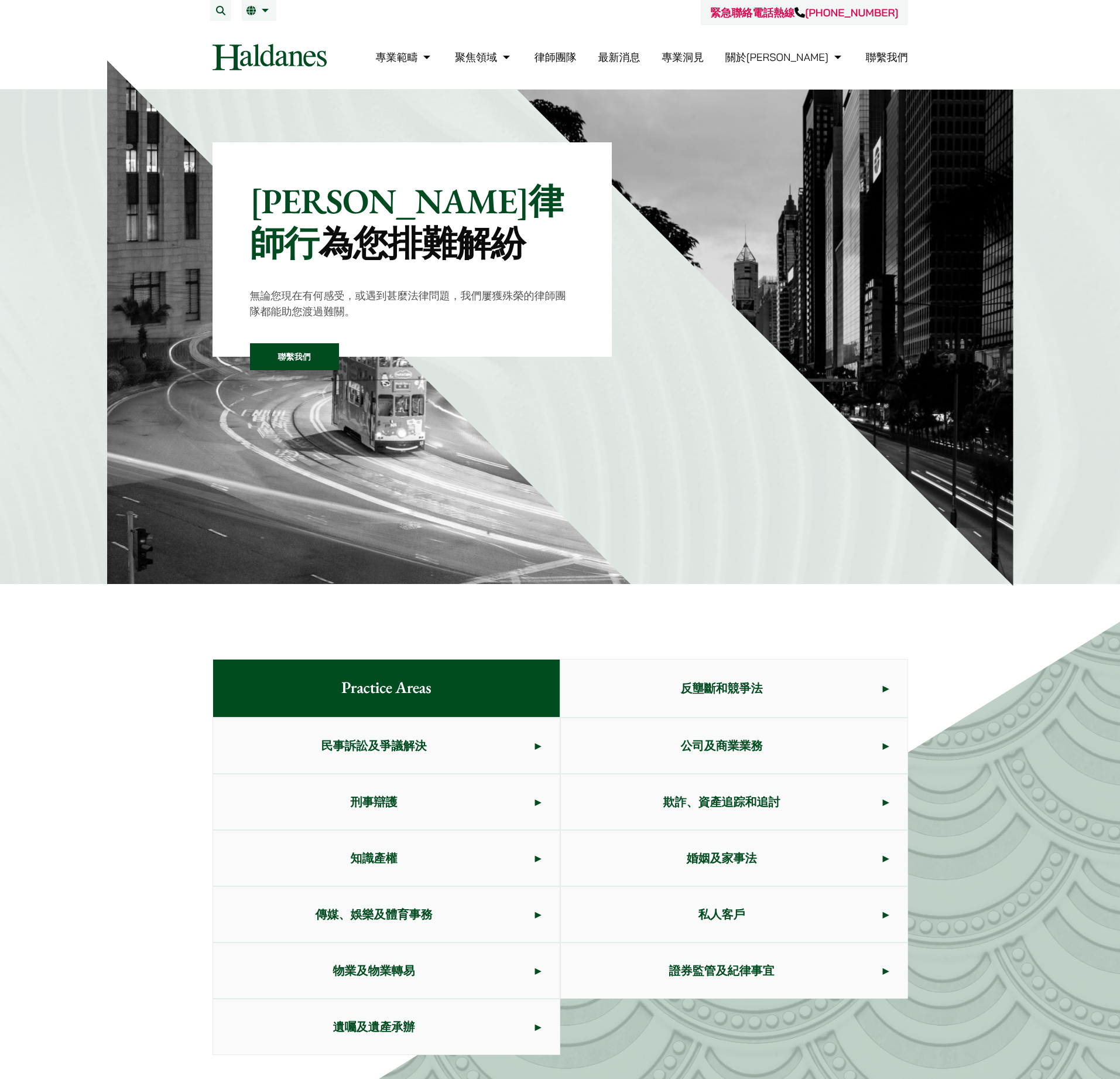
scroll to position [131, 0]
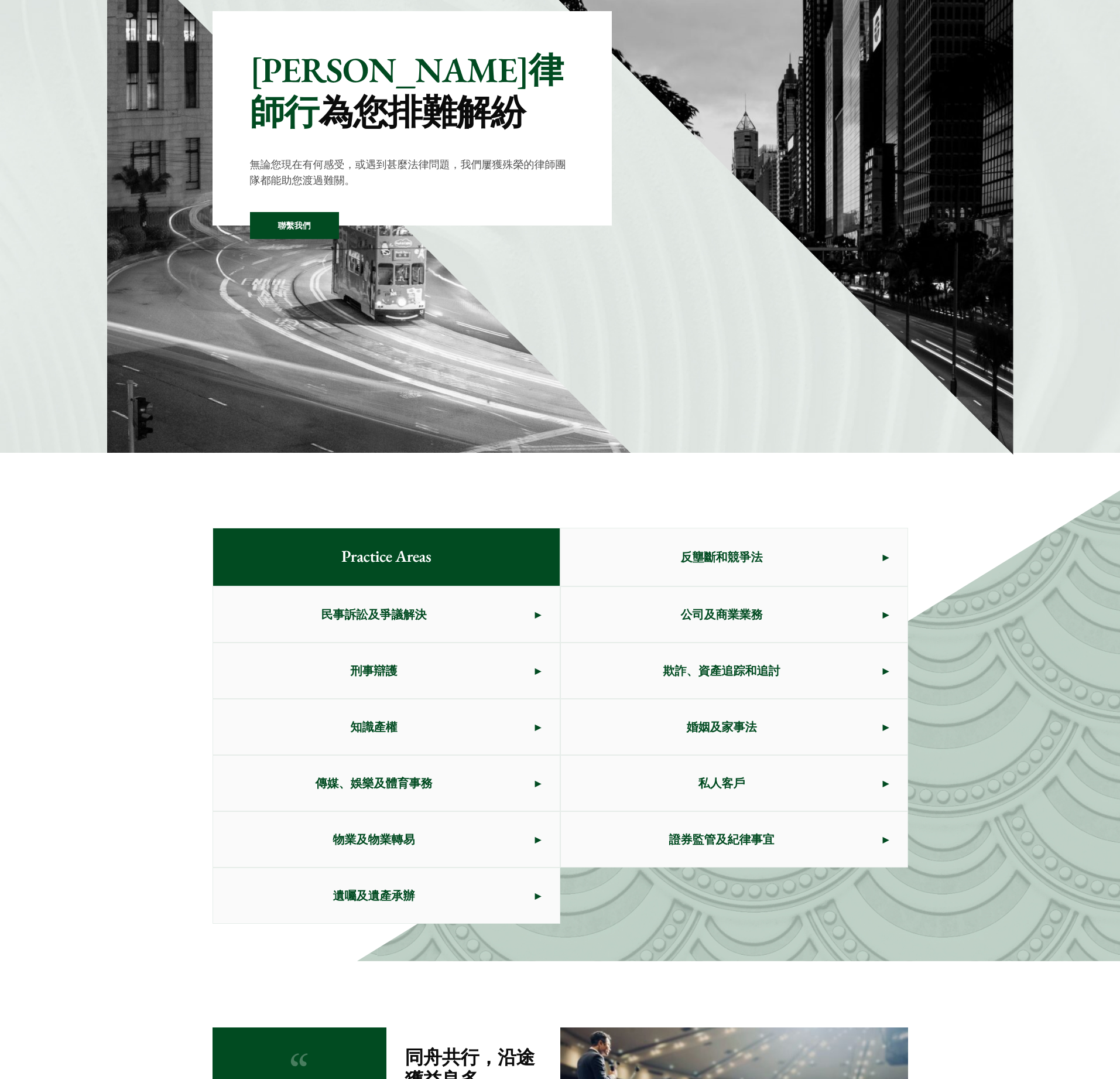
click at [676, 557] on span "反壟斷和競爭法" at bounding box center [722, 557] width 322 height 55
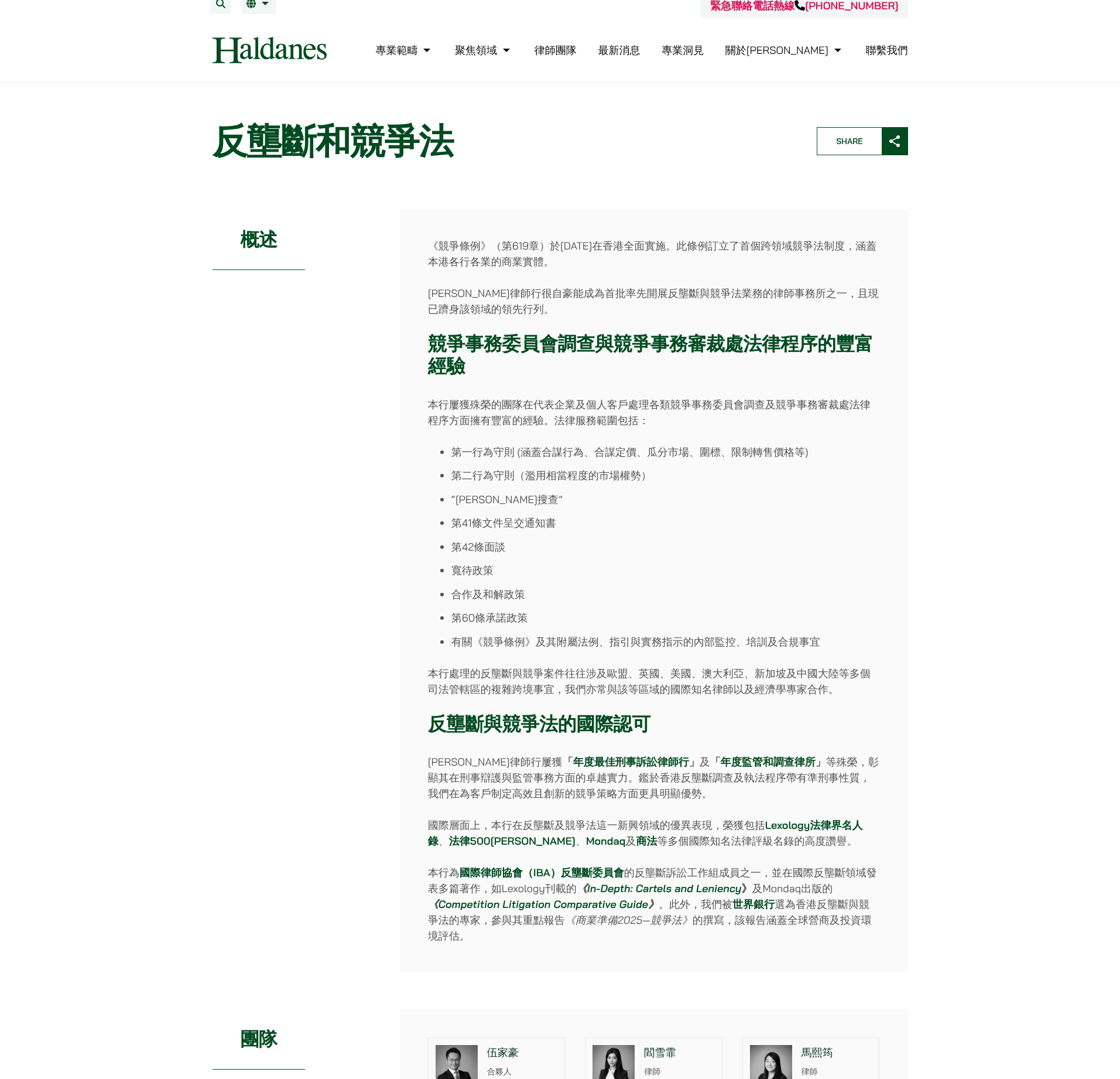
scroll to position [10, 0]
